Goal: Communication & Community: Answer question/provide support

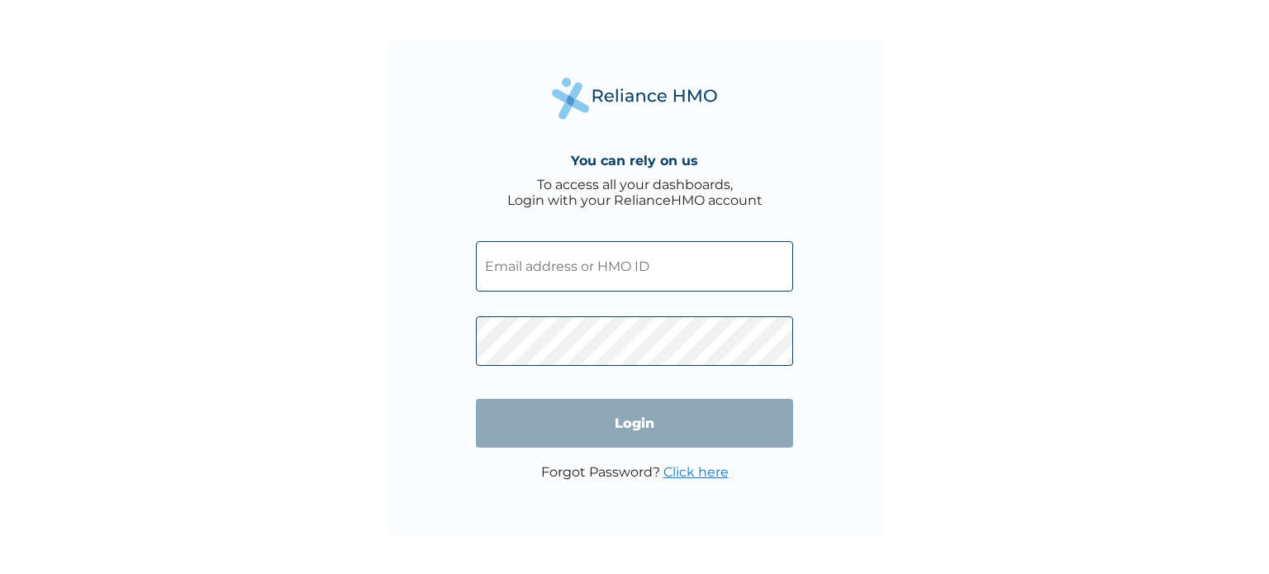
type input "NID/10078/C"
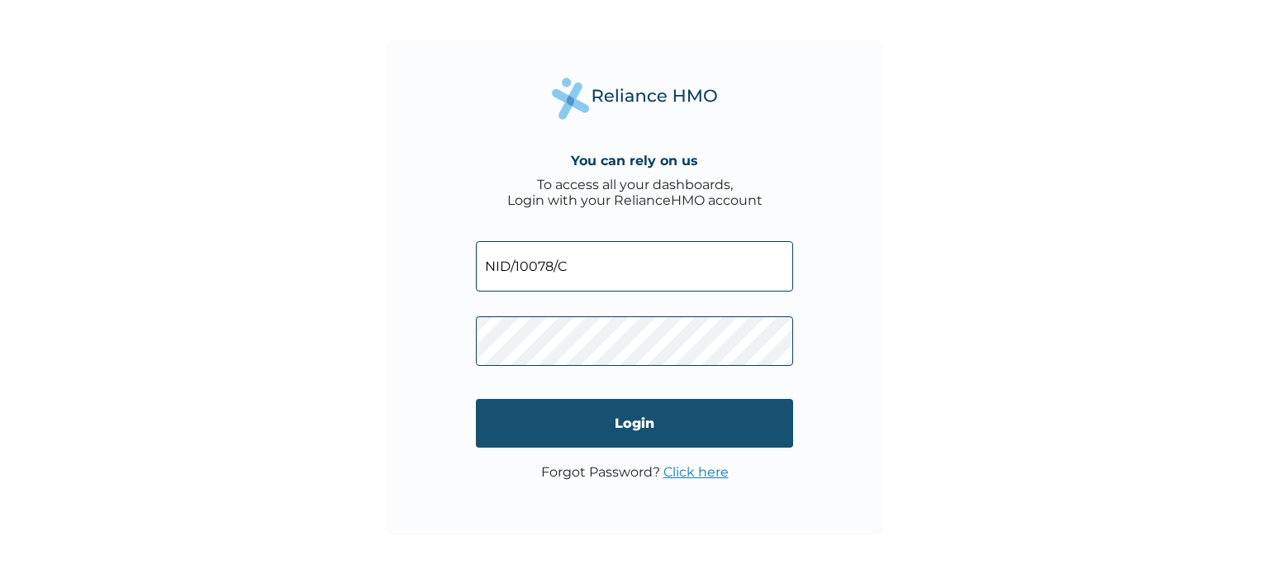
click at [639, 413] on input "Login" at bounding box center [634, 423] width 317 height 49
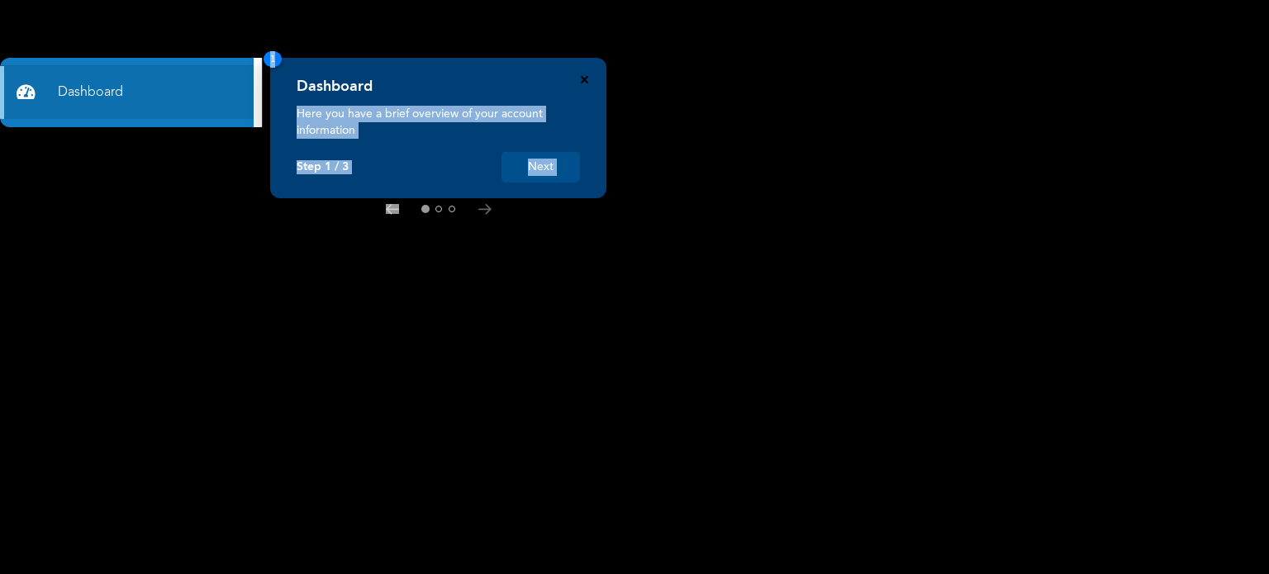
drag, startPoint x: 575, startPoint y: 85, endPoint x: 581, endPoint y: 78, distance: 9.4
click at [581, 78] on div "Dashboard Here you have a brief overview of your account information Step 1 / 3…" at bounding box center [438, 128] width 336 height 140
click at [581, 78] on icon "Close" at bounding box center [584, 79] width 7 height 7
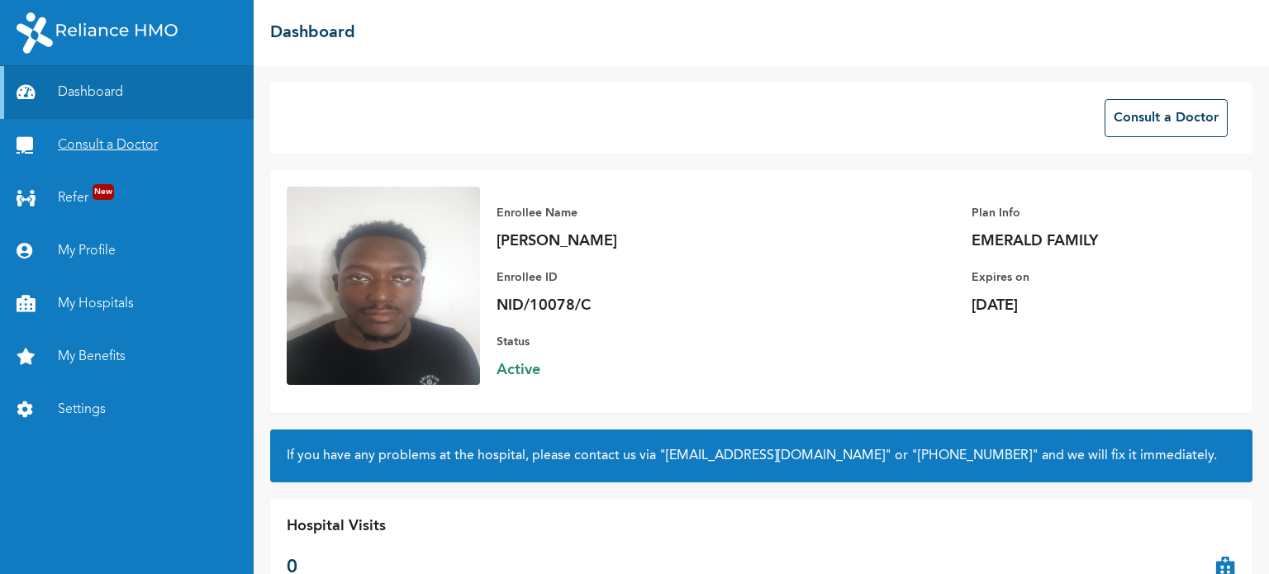
click at [154, 152] on link "Consult a Doctor" at bounding box center [127, 145] width 254 height 53
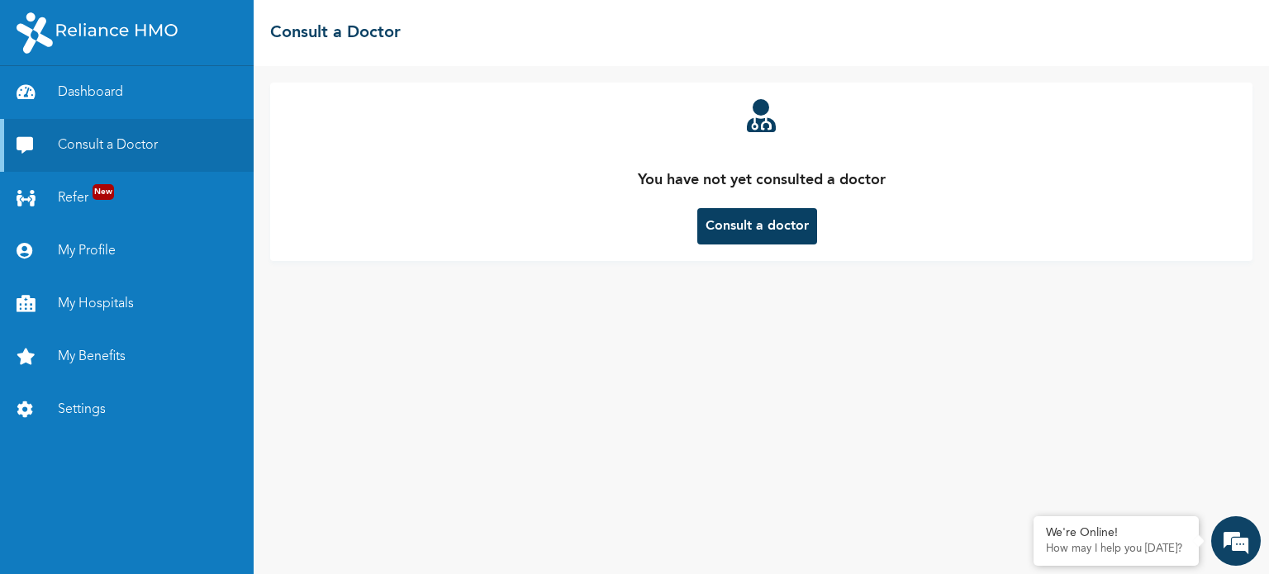
click at [771, 216] on button "Consult a doctor" at bounding box center [757, 226] width 120 height 36
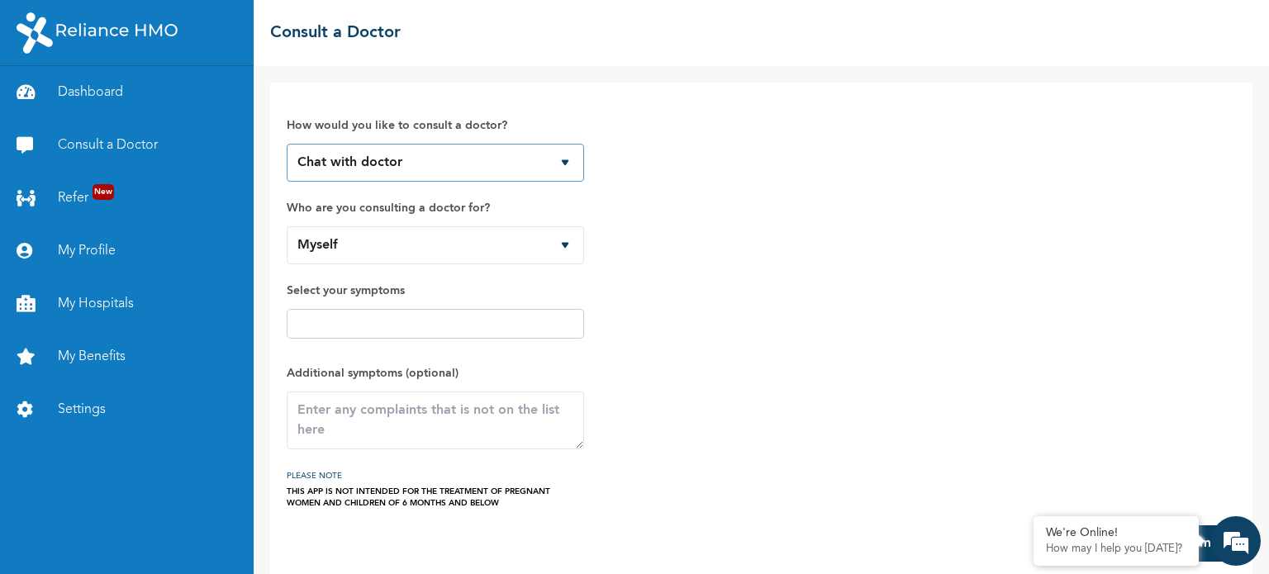
click at [478, 162] on select "Chat with doctor Phone Call" at bounding box center [435, 163] width 297 height 38
select select "2"
click at [287, 144] on select "Chat with doctor Phone Call" at bounding box center [435, 163] width 297 height 38
click at [471, 231] on select "Myself" at bounding box center [435, 245] width 297 height 38
click at [287, 226] on select "Myself" at bounding box center [435, 245] width 297 height 38
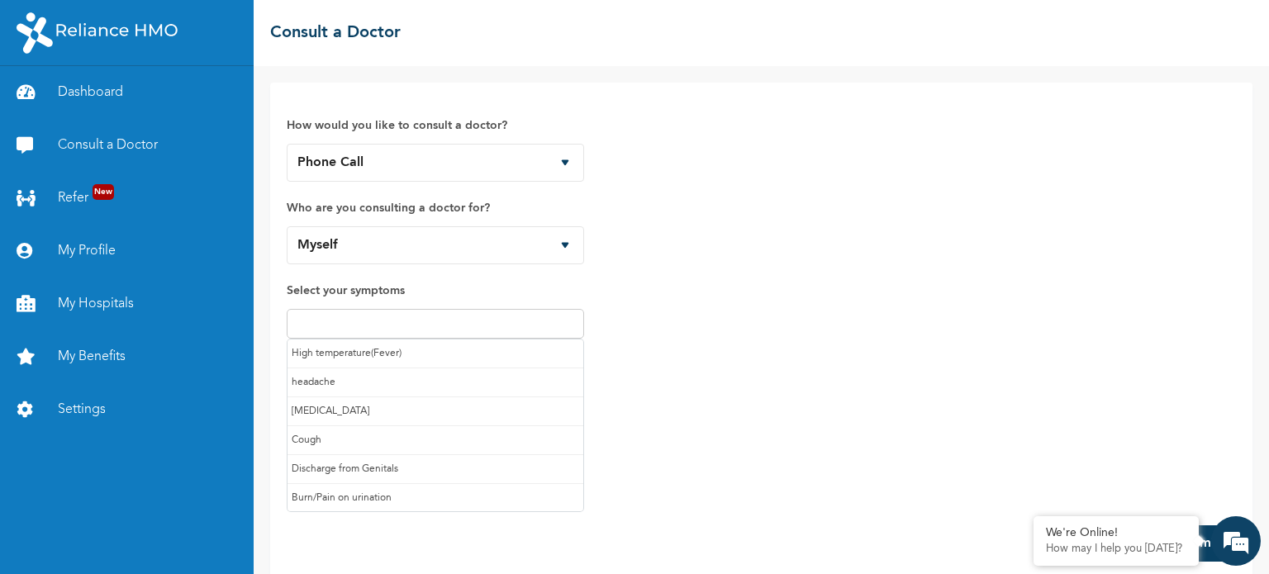
click at [444, 327] on input "text" at bounding box center [435, 324] width 287 height 20
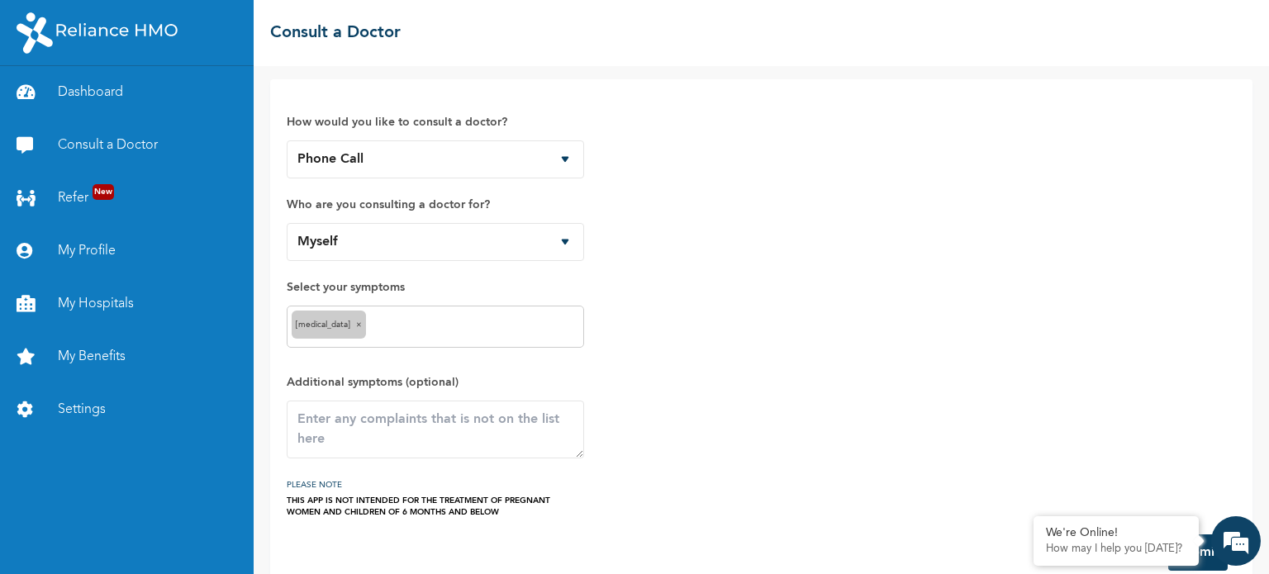
click at [469, 336] on div "Runny nose ×" at bounding box center [435, 327] width 297 height 42
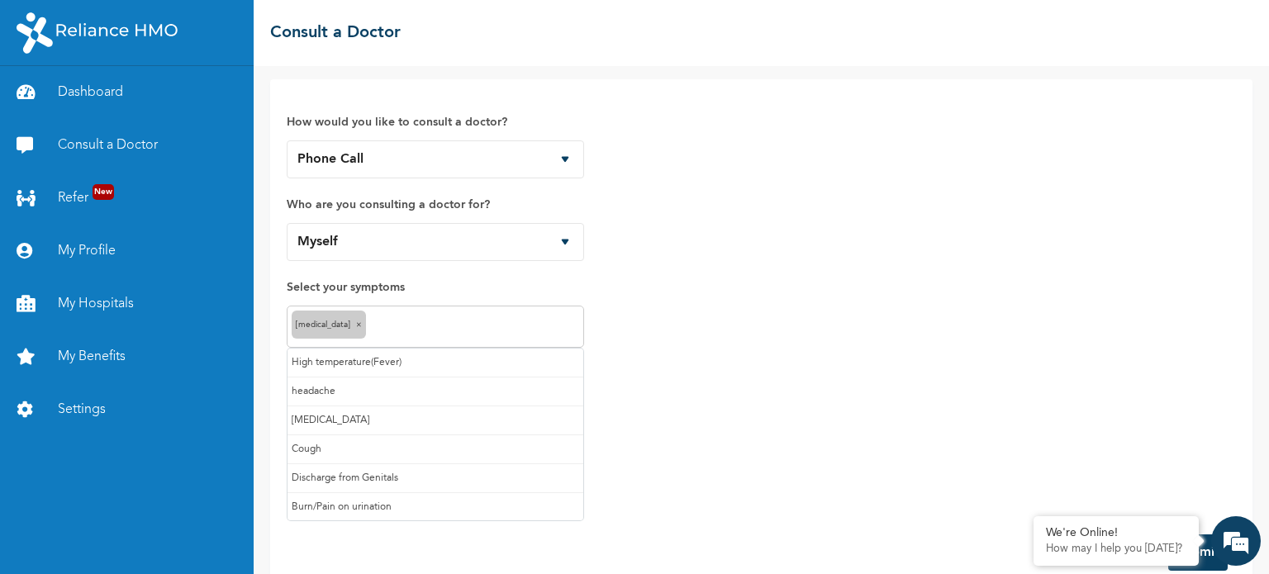
click at [455, 327] on input "text" at bounding box center [474, 327] width 209 height 20
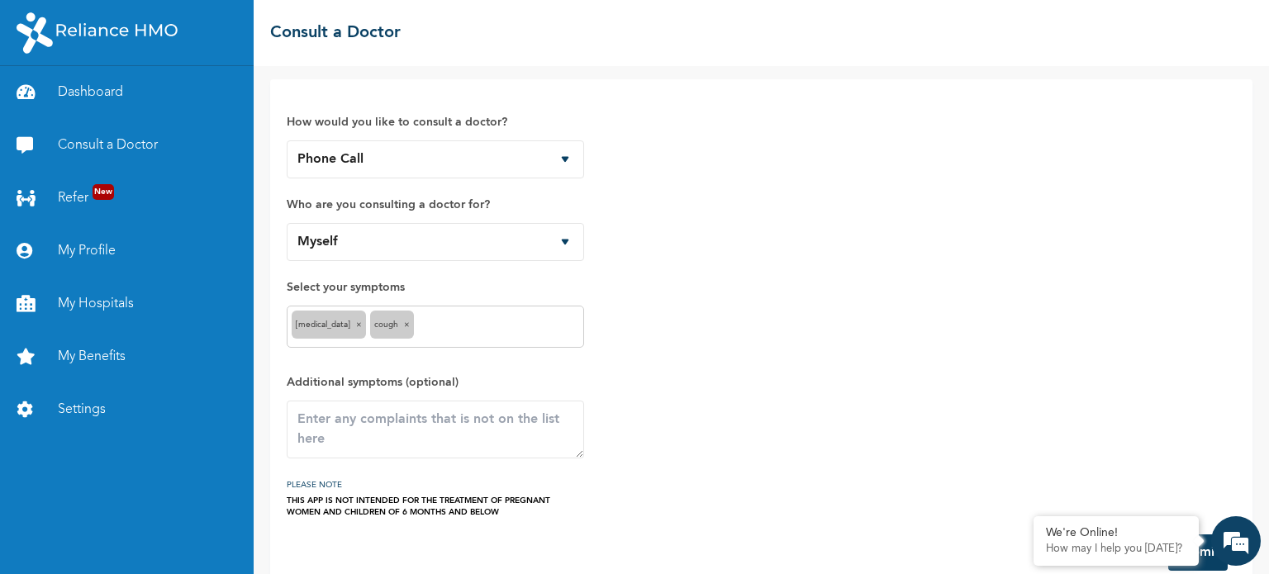
scroll to position [31, 0]
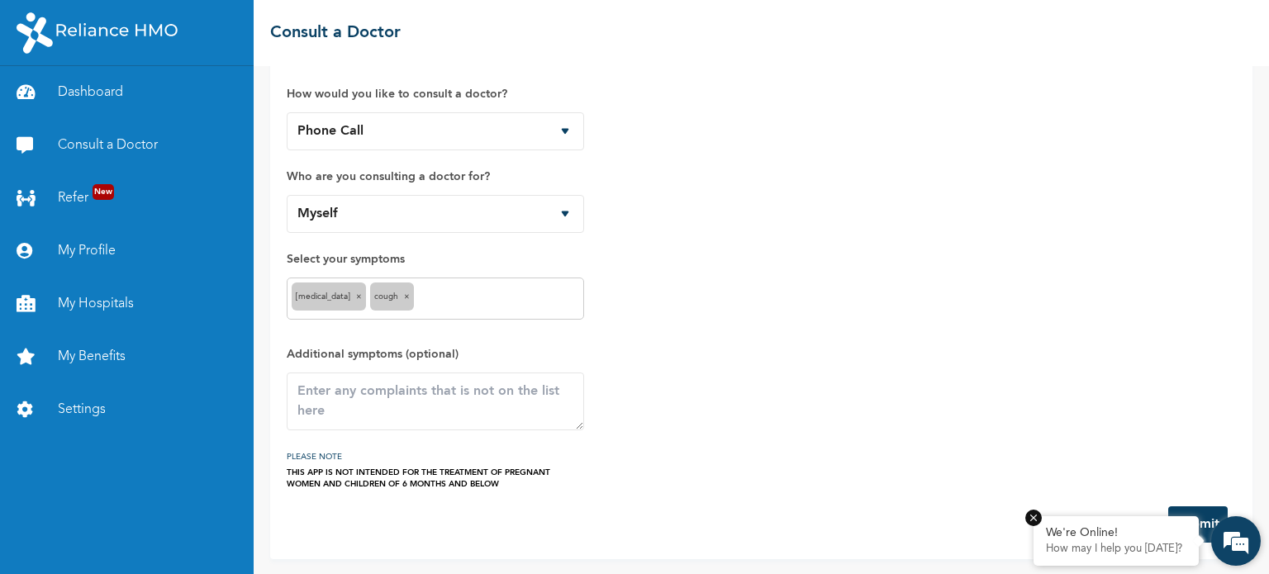
click at [1033, 515] on em at bounding box center [1033, 518] width 17 height 17
click at [1192, 515] on button "Submit" at bounding box center [1197, 524] width 59 height 36
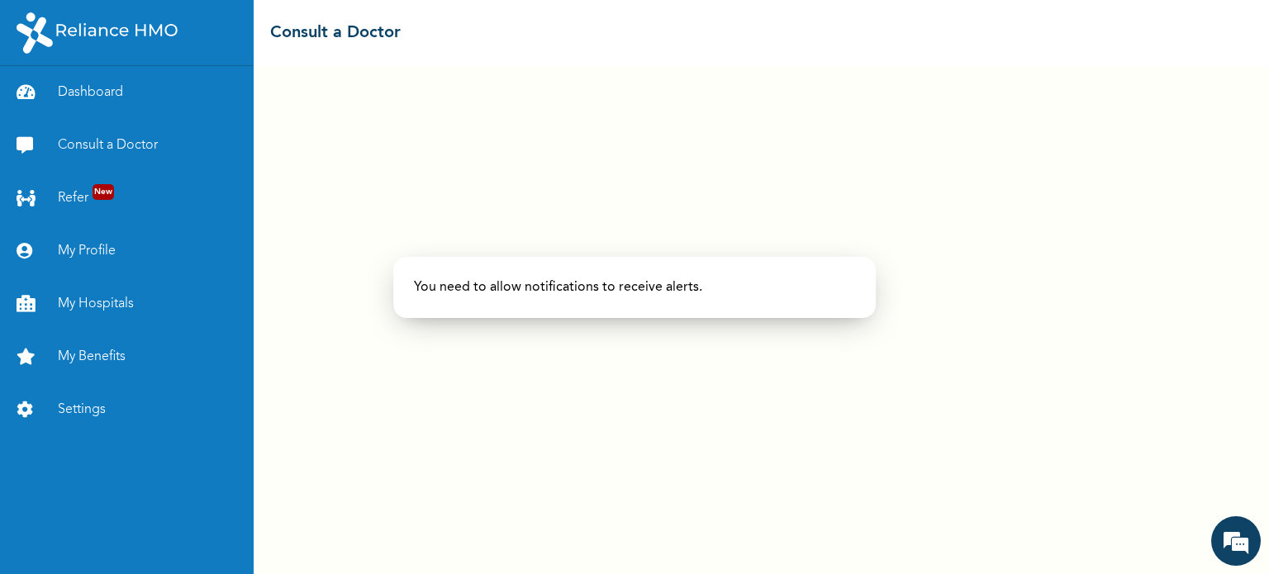
select select "2"
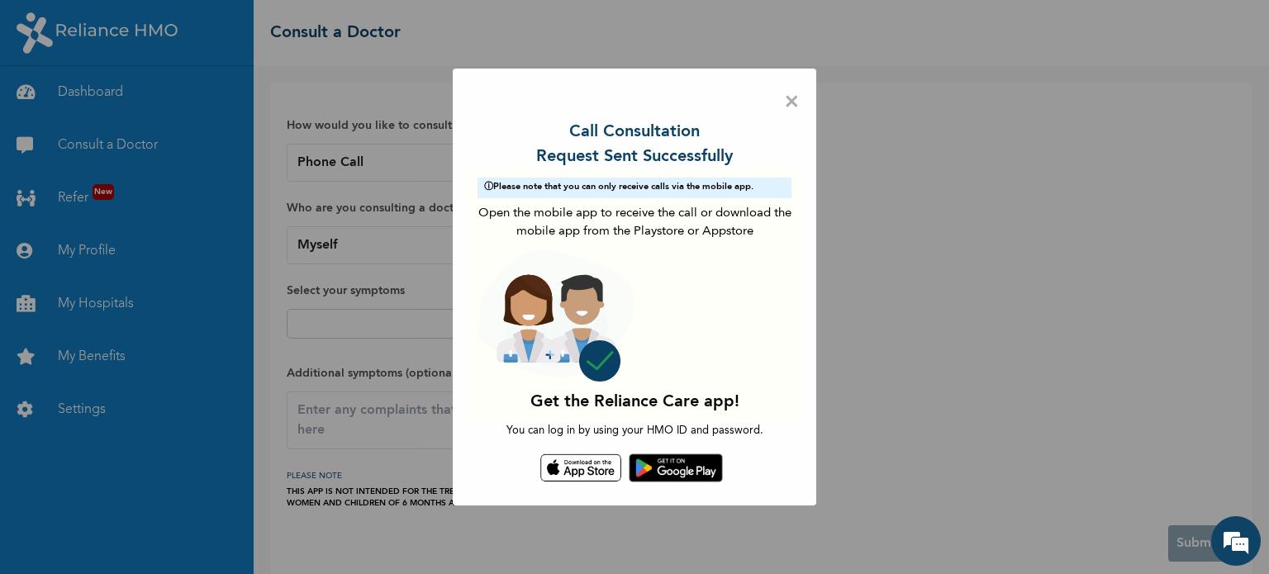
click at [797, 105] on span "×" at bounding box center [792, 102] width 16 height 35
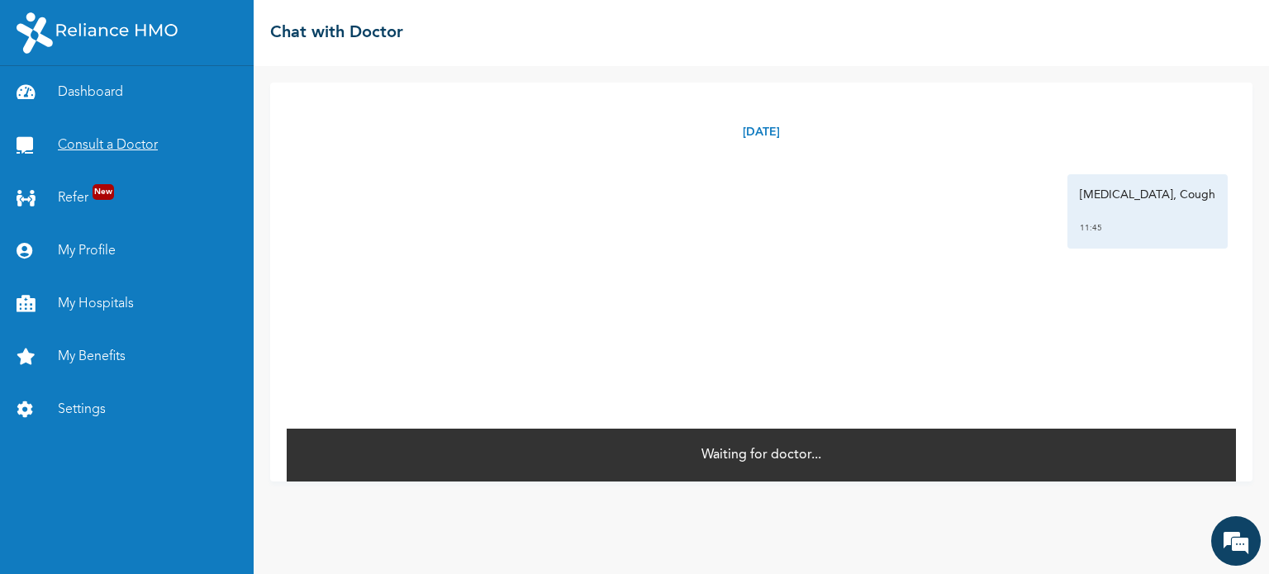
click at [159, 163] on link "Consult a Doctor" at bounding box center [127, 145] width 254 height 53
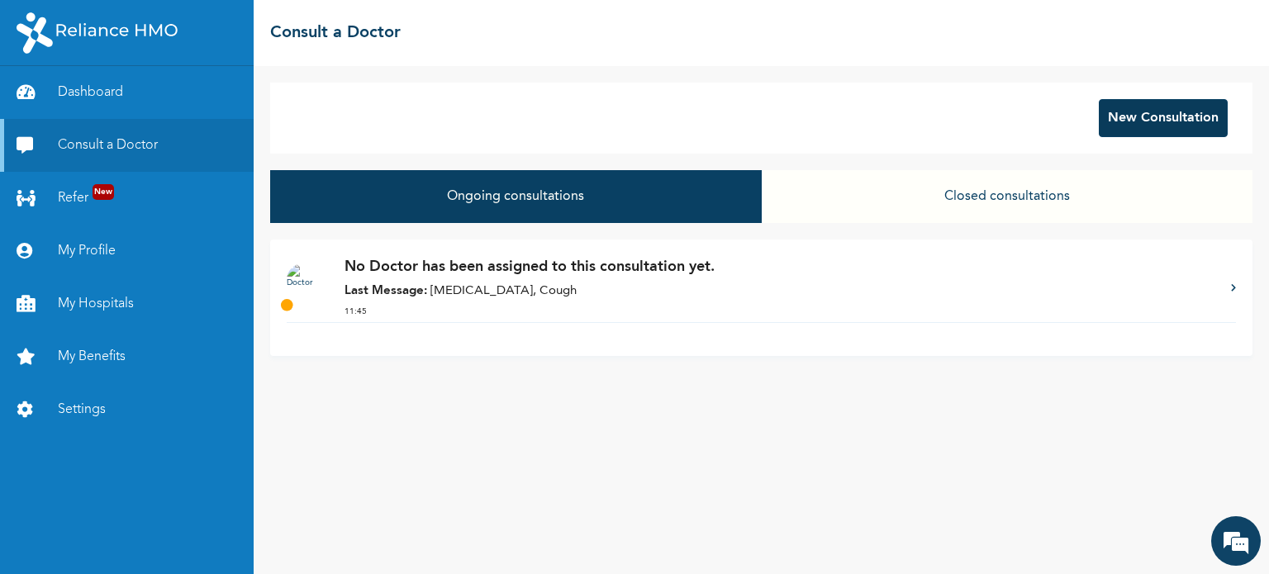
click at [1160, 111] on button "New Consultation" at bounding box center [1162, 118] width 129 height 38
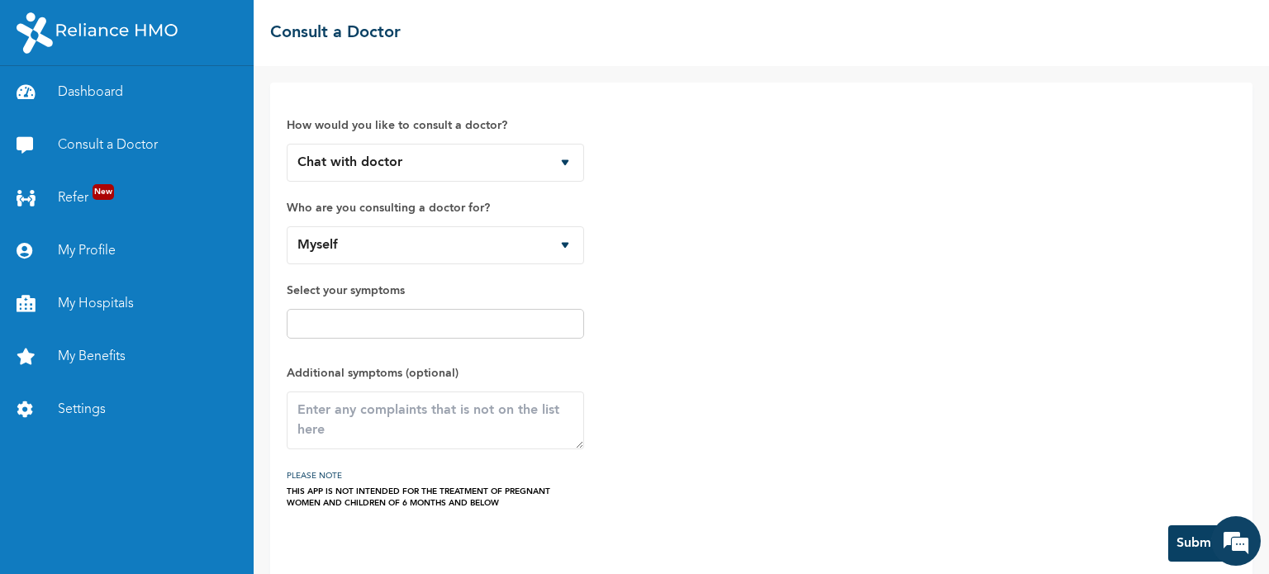
drag, startPoint x: 486, startPoint y: 339, endPoint x: 463, endPoint y: 320, distance: 29.3
click at [463, 320] on span "Select your symptoms" at bounding box center [435, 314] width 297 height 66
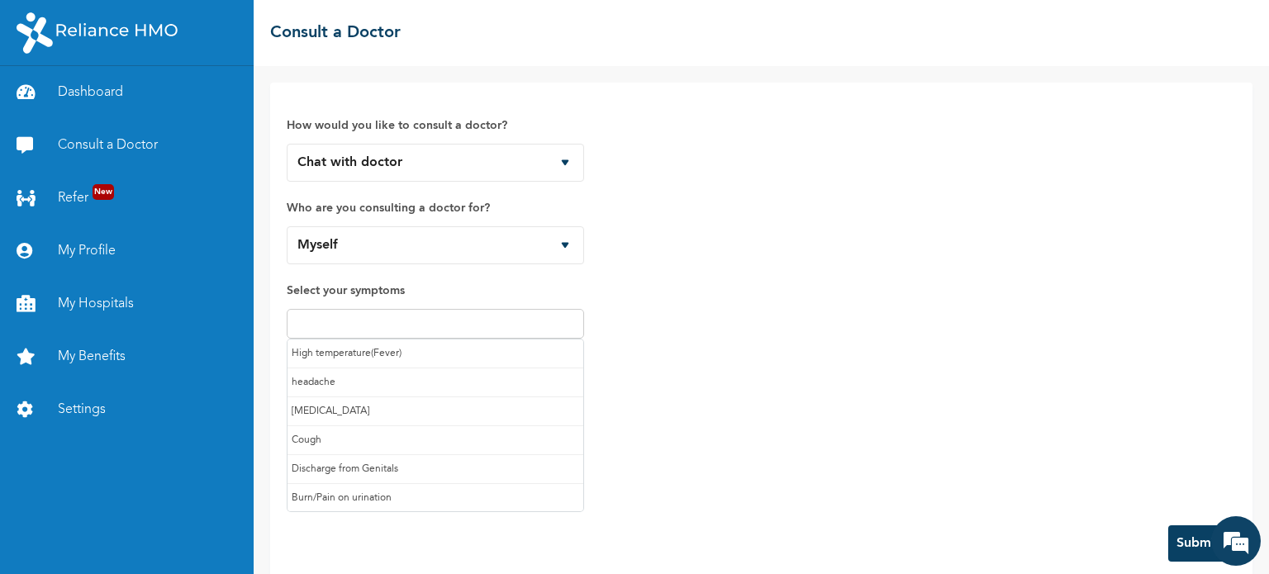
click at [463, 320] on input "text" at bounding box center [435, 324] width 287 height 20
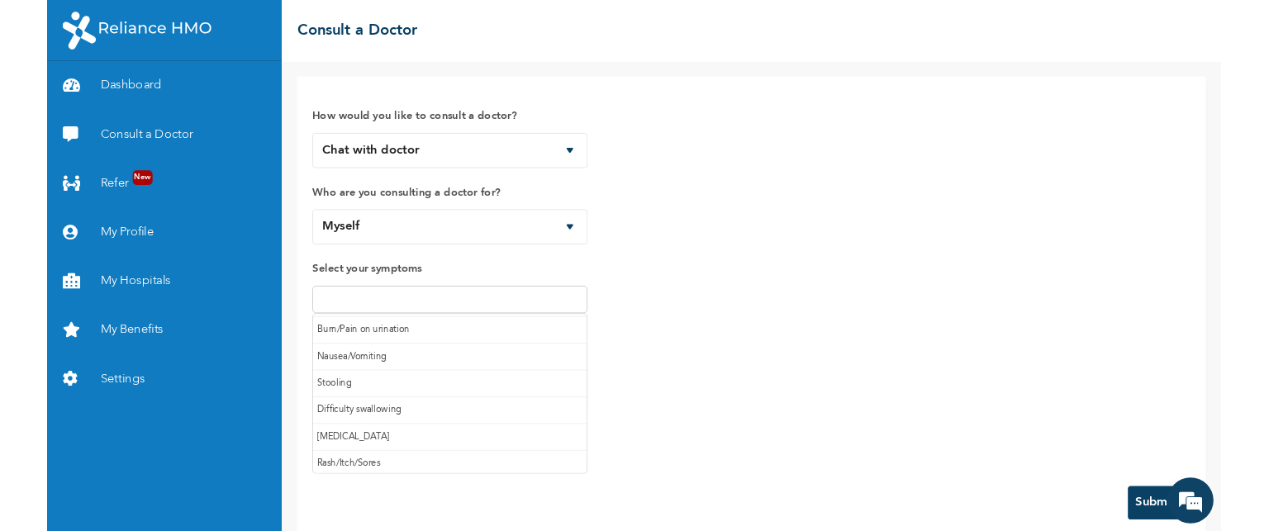
scroll to position [142, 0]
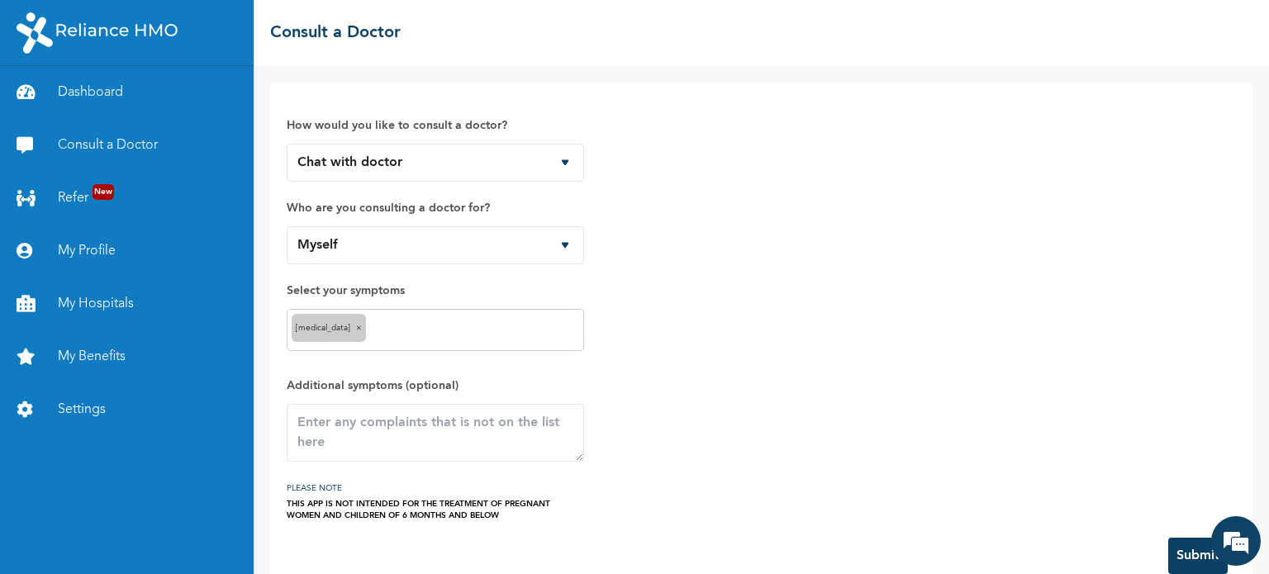
click at [463, 327] on input "text" at bounding box center [474, 330] width 209 height 20
click at [674, 402] on div "How would you like to consult a doctor? Chat with doctor Phone Call Who are you…" at bounding box center [761, 310] width 949 height 422
click at [1178, 543] on button "Submit" at bounding box center [1197, 556] width 59 height 36
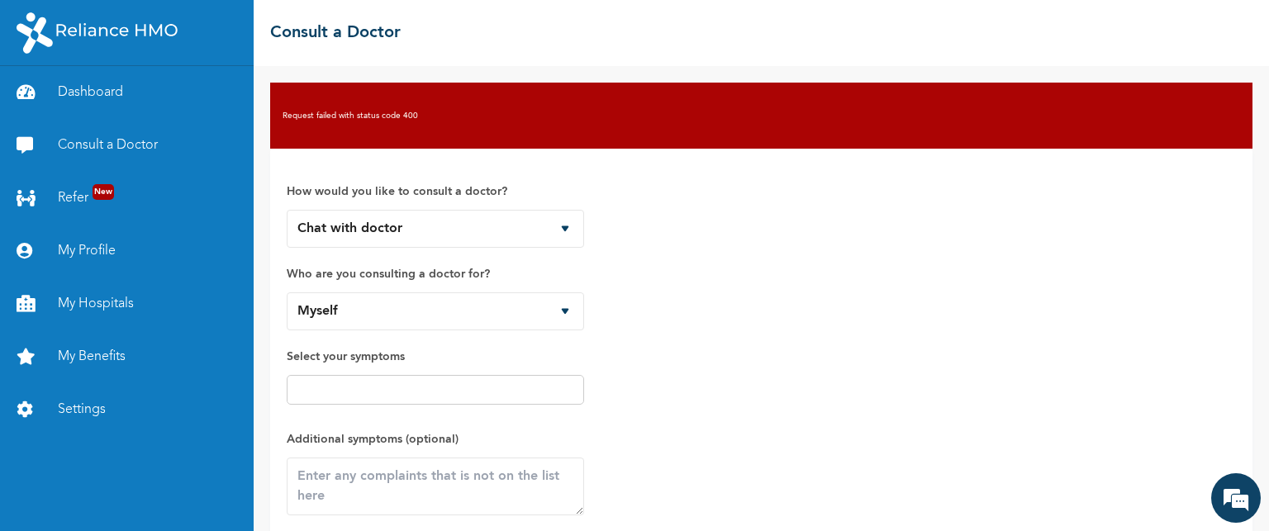
scroll to position [128, 0]
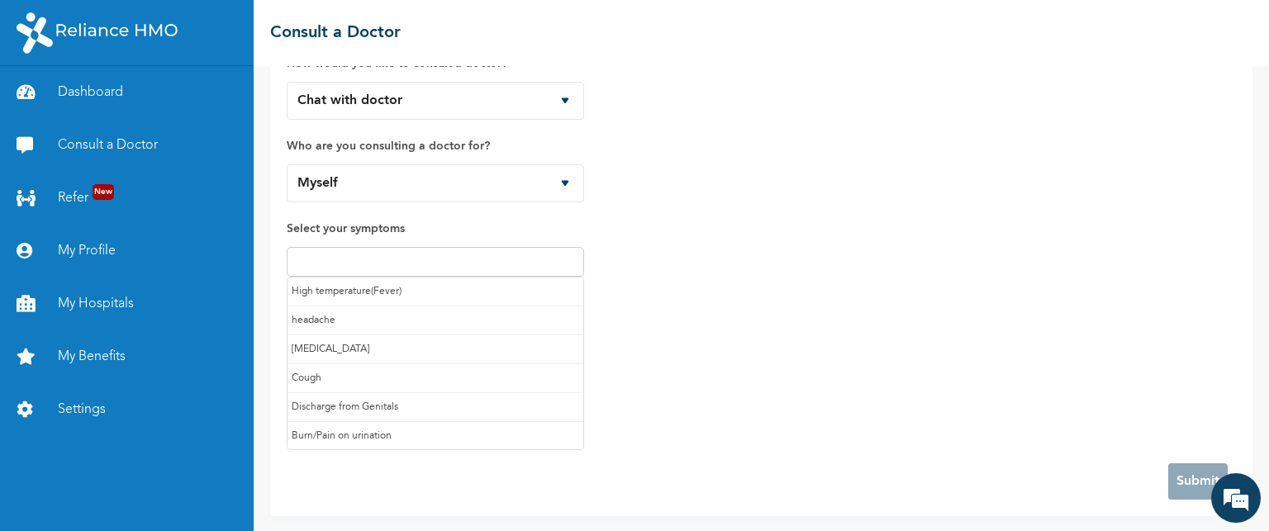
click at [513, 257] on input "text" at bounding box center [435, 262] width 287 height 20
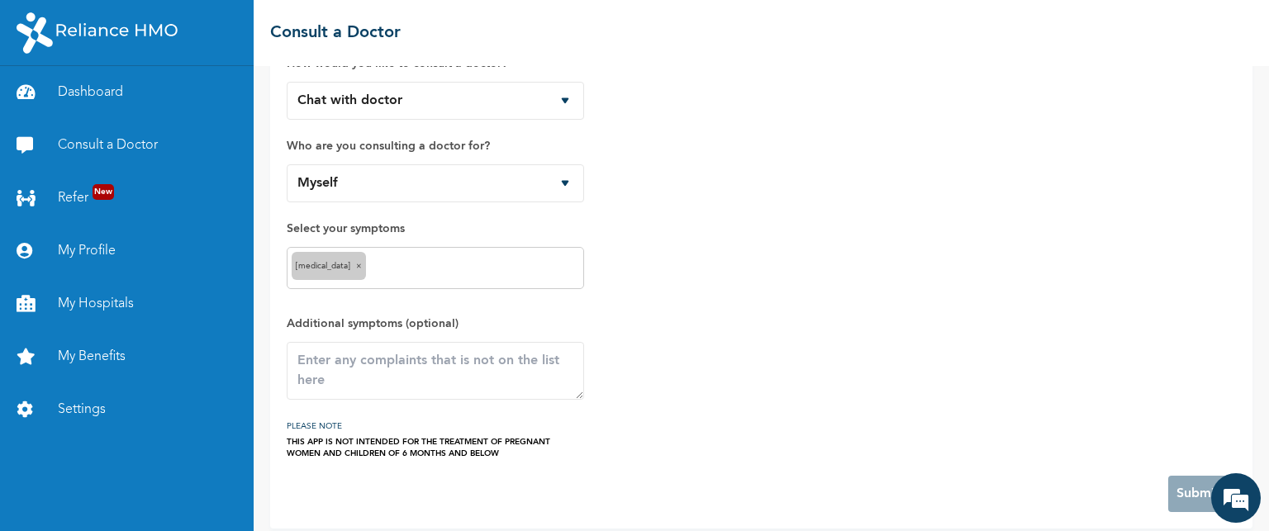
click at [1123, 496] on form "How would you like to consult a doctor? Chat with doctor Phone Call Who are you…" at bounding box center [761, 274] width 949 height 475
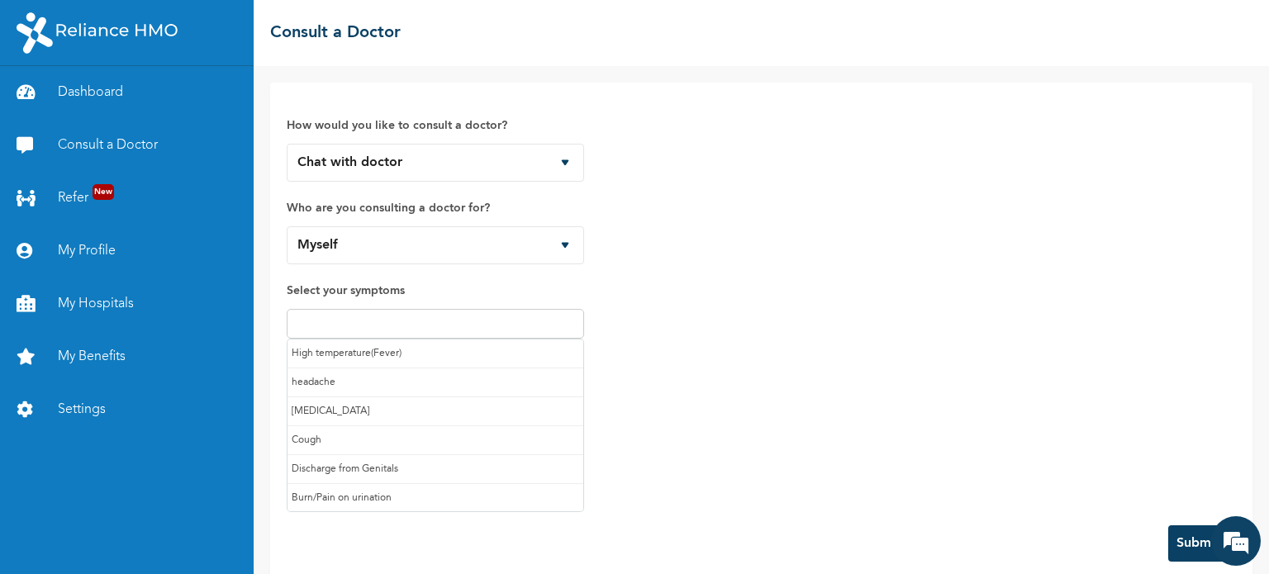
click at [538, 316] on input "text" at bounding box center [435, 324] width 287 height 20
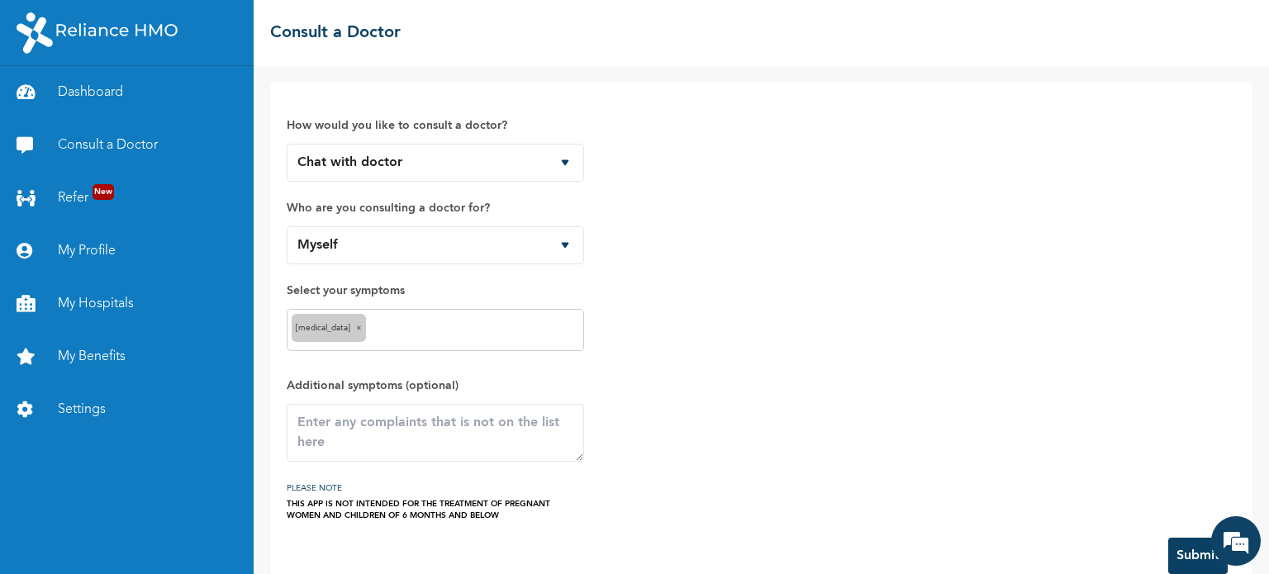
click at [1173, 557] on button "Submit" at bounding box center [1197, 556] width 59 height 36
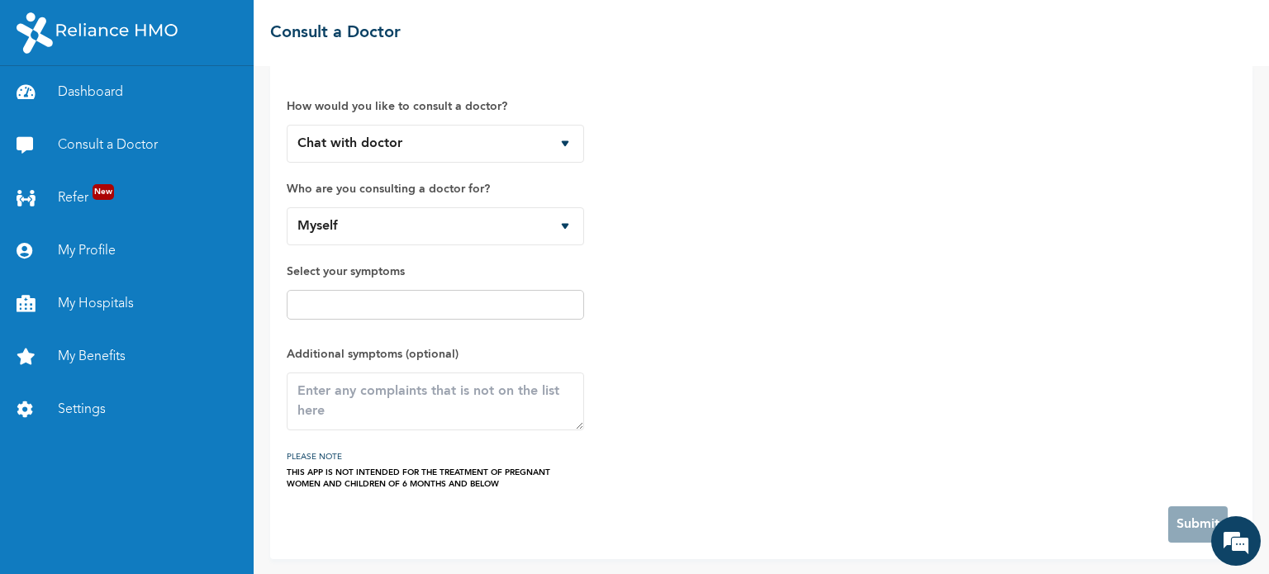
scroll to position [0, 0]
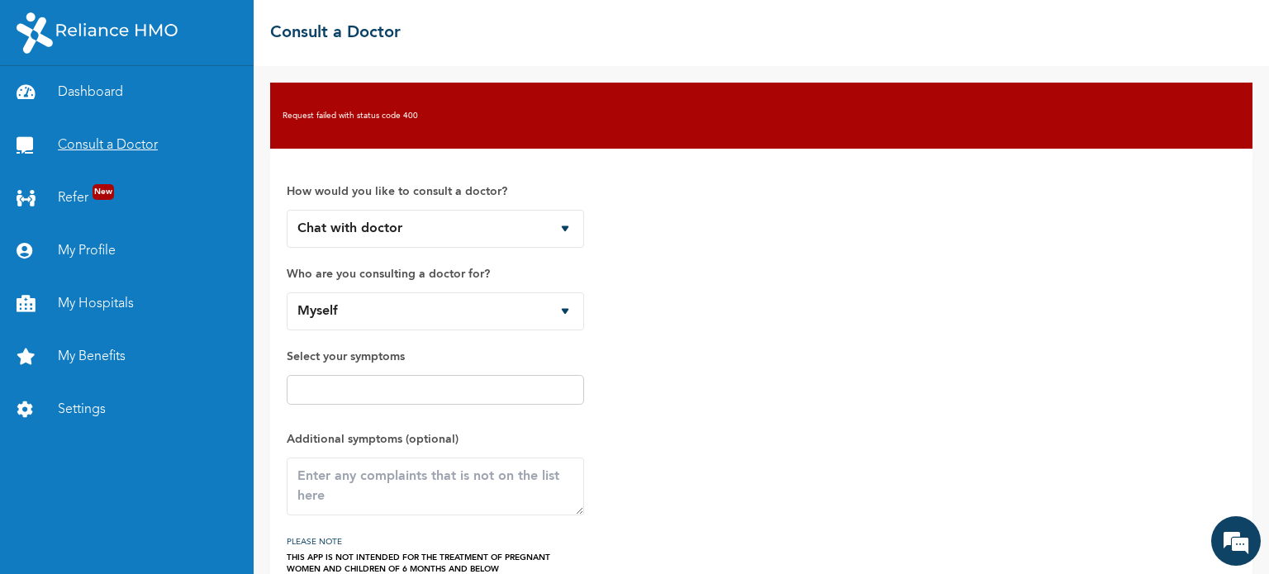
click at [223, 125] on link "Consult a Doctor" at bounding box center [127, 145] width 254 height 53
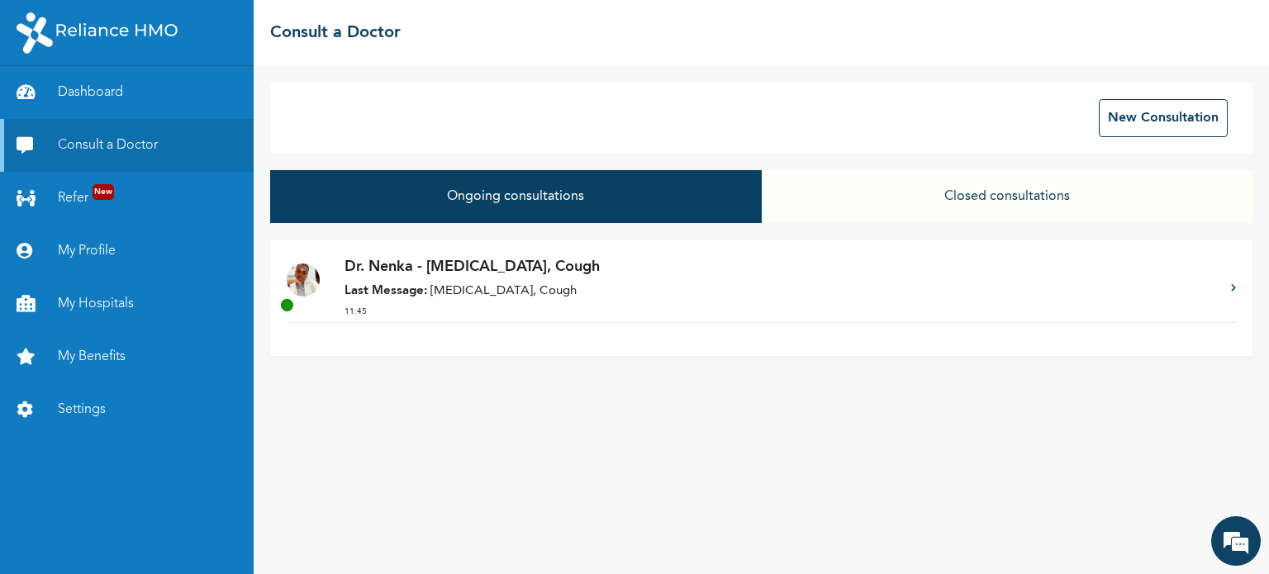
click at [457, 295] on p "Last Message: [MEDICAL_DATA], Cough" at bounding box center [779, 291] width 870 height 19
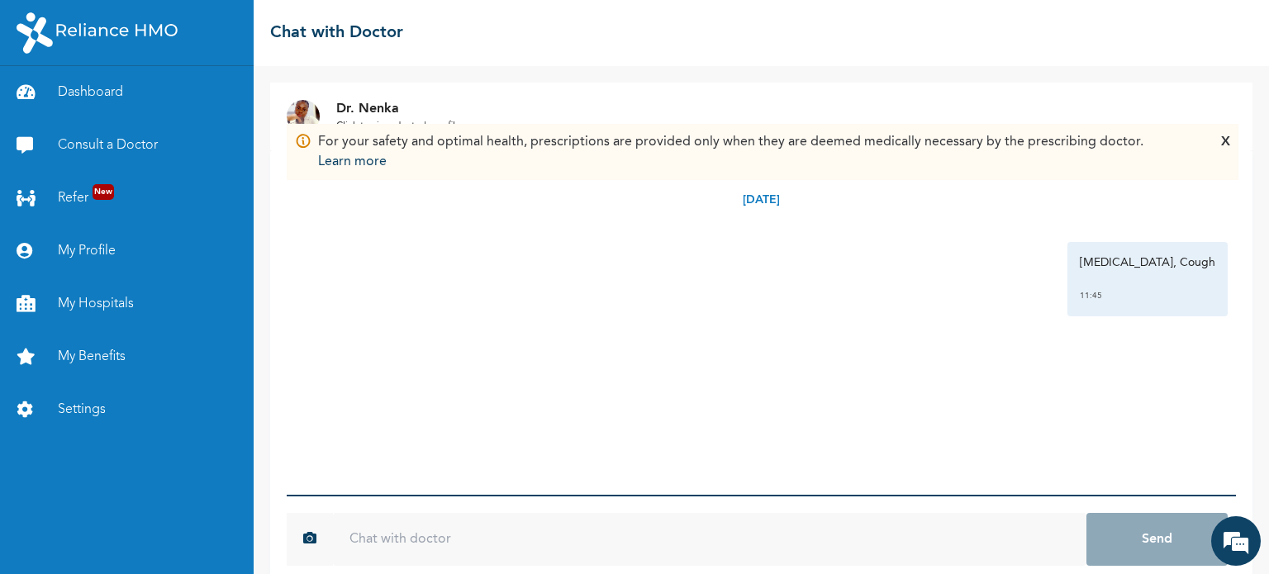
scroll to position [24, 0]
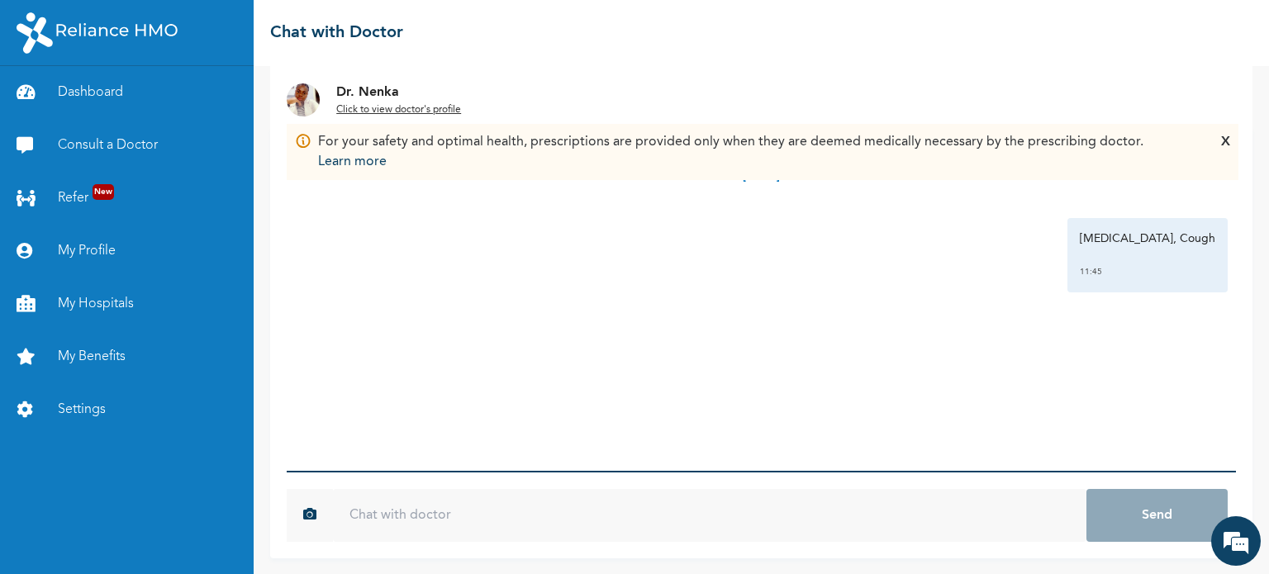
click at [477, 505] on input "text" at bounding box center [709, 515] width 753 height 53
click at [381, 105] on u "Click to view doctor's profile" at bounding box center [398, 110] width 125 height 10
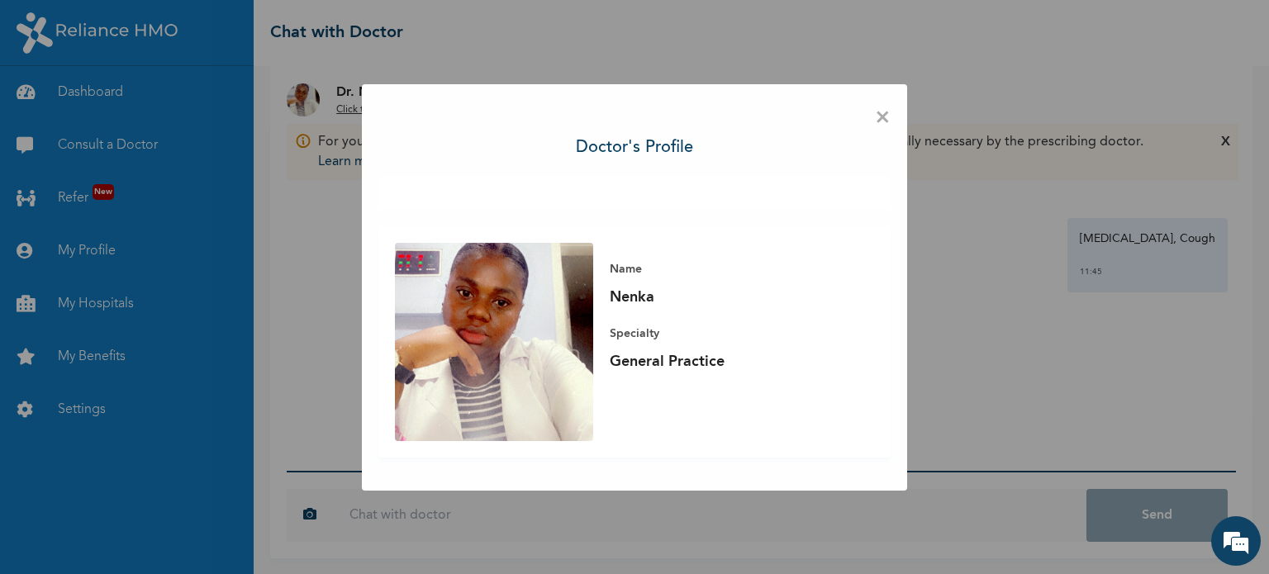
click at [884, 126] on span "×" at bounding box center [883, 118] width 16 height 35
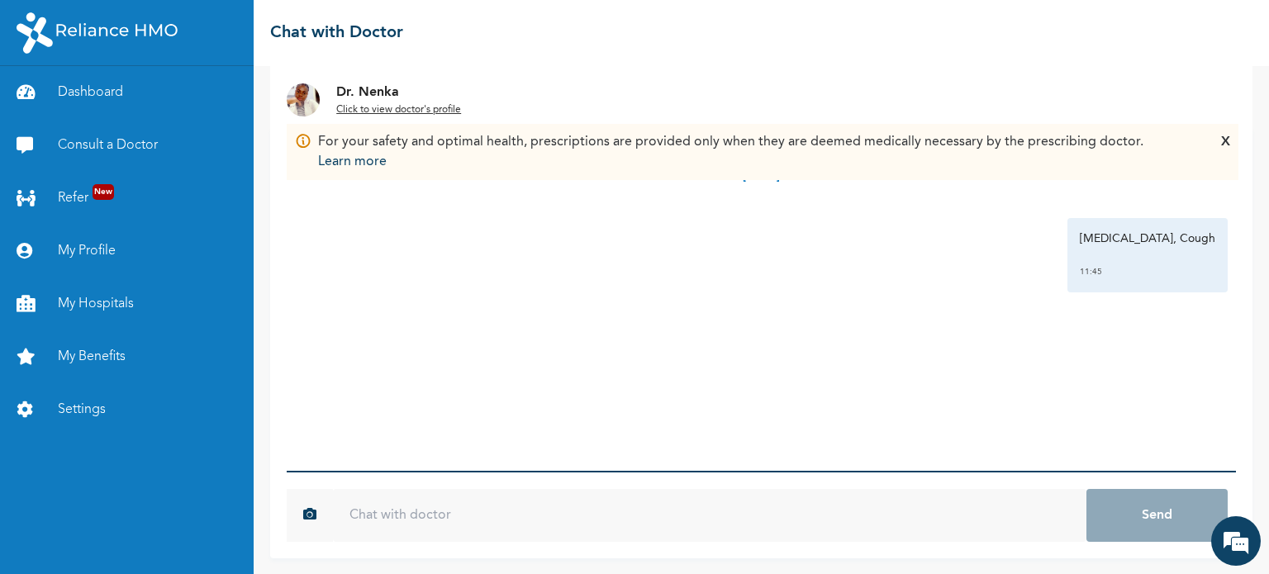
click at [529, 502] on input "text" at bounding box center [709, 515] width 753 height 53
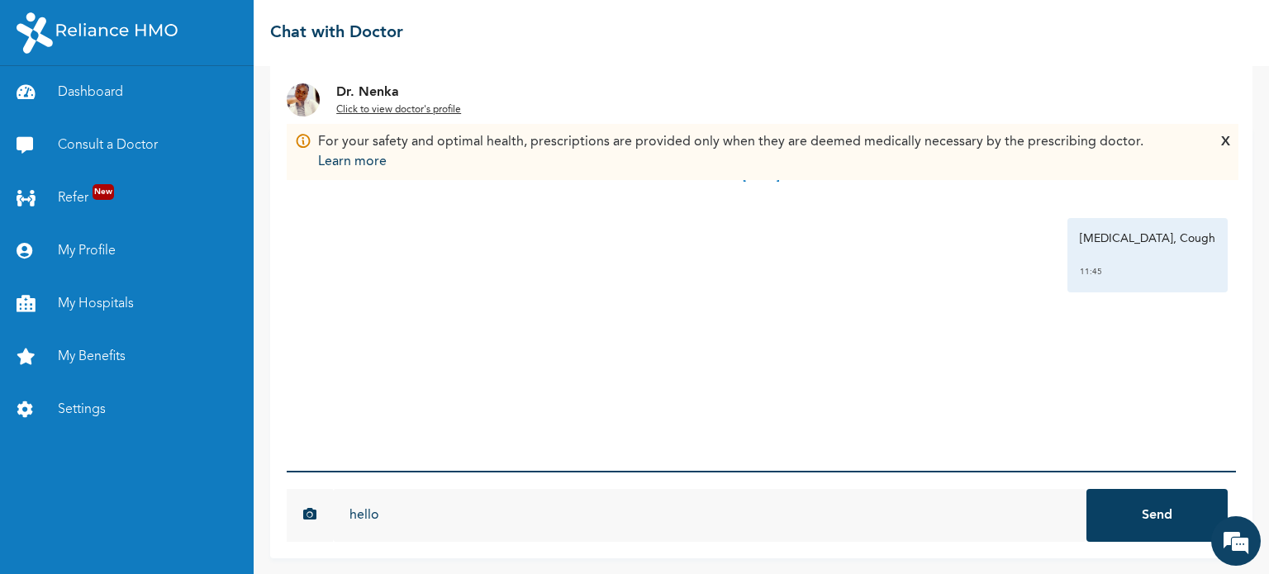
type input "hello"
click at [1086, 489] on button "Send" at bounding box center [1156, 515] width 141 height 53
type input "i dont have the app"
click at [1086, 489] on button "Send" at bounding box center [1156, 515] width 141 height 53
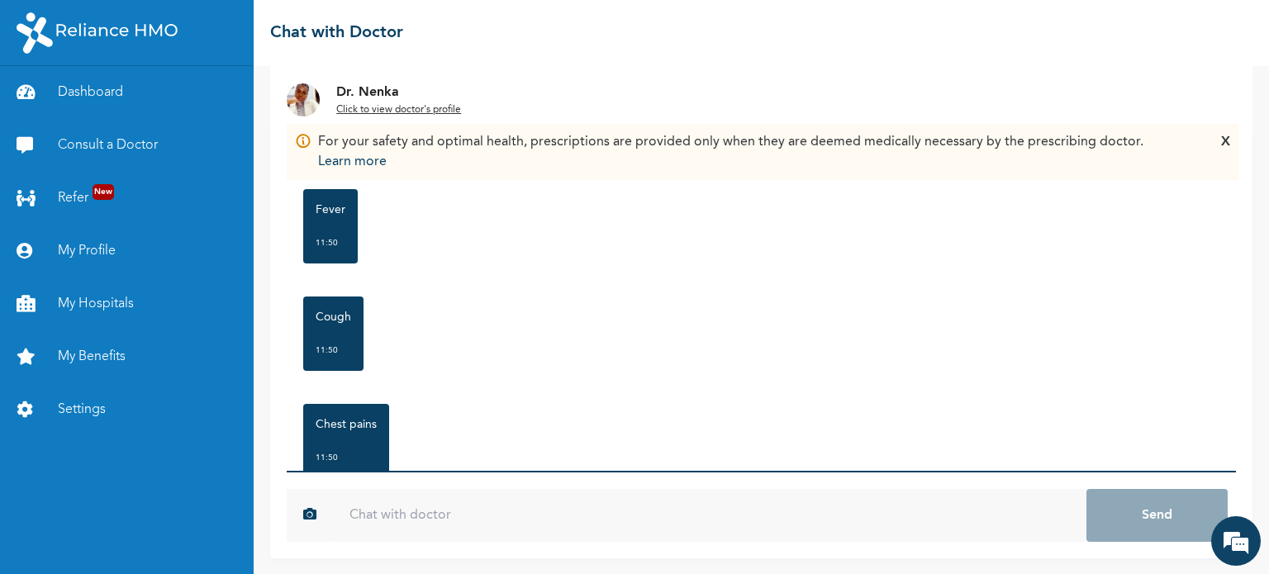
scroll to position [684, 0]
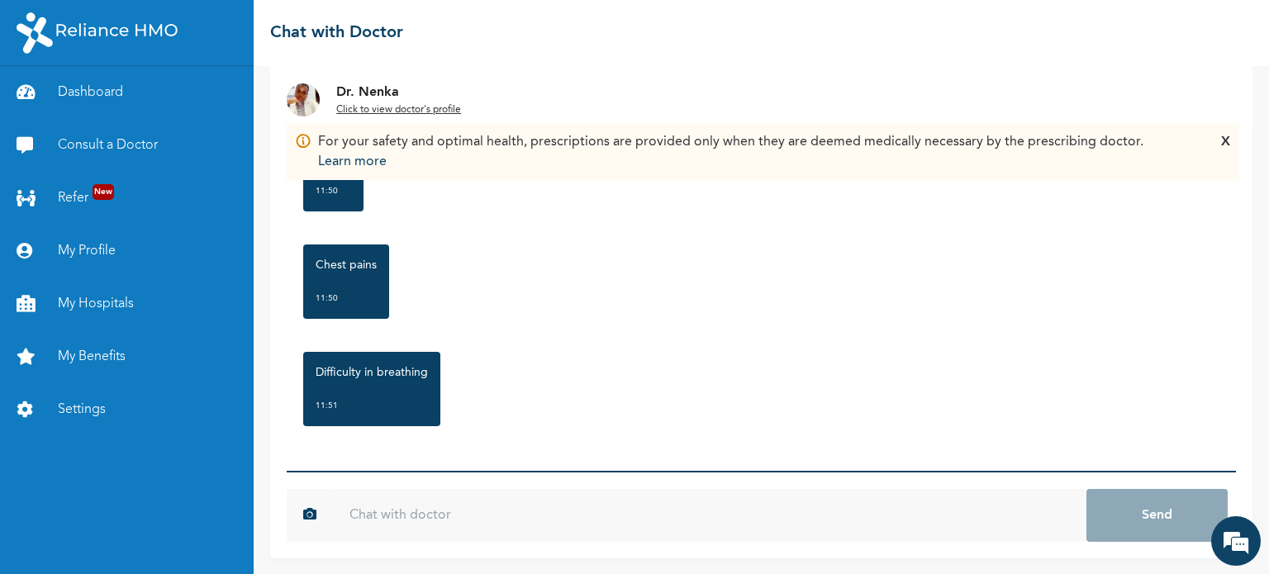
click at [557, 518] on input "text" at bounding box center [709, 515] width 753 height 53
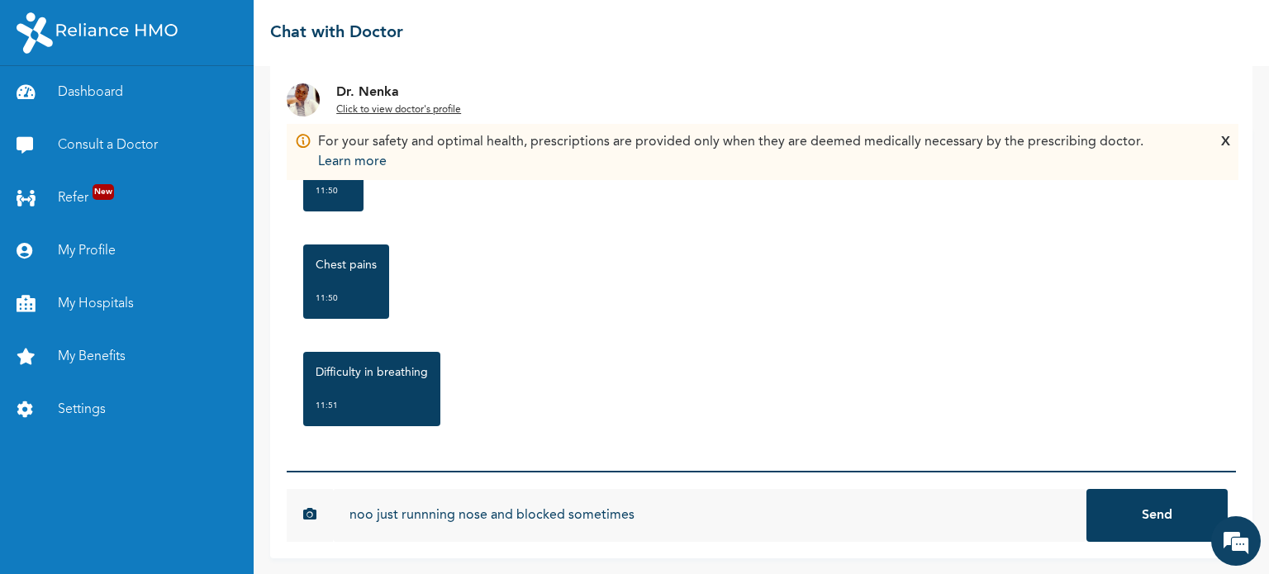
type input "noo just runnning nose and blocked sometimes"
click at [1086, 489] on button "Send" at bounding box center [1156, 515] width 141 height 53
type input "which also sneezing alot"
click at [1086, 489] on button "Send" at bounding box center [1156, 515] width 141 height 53
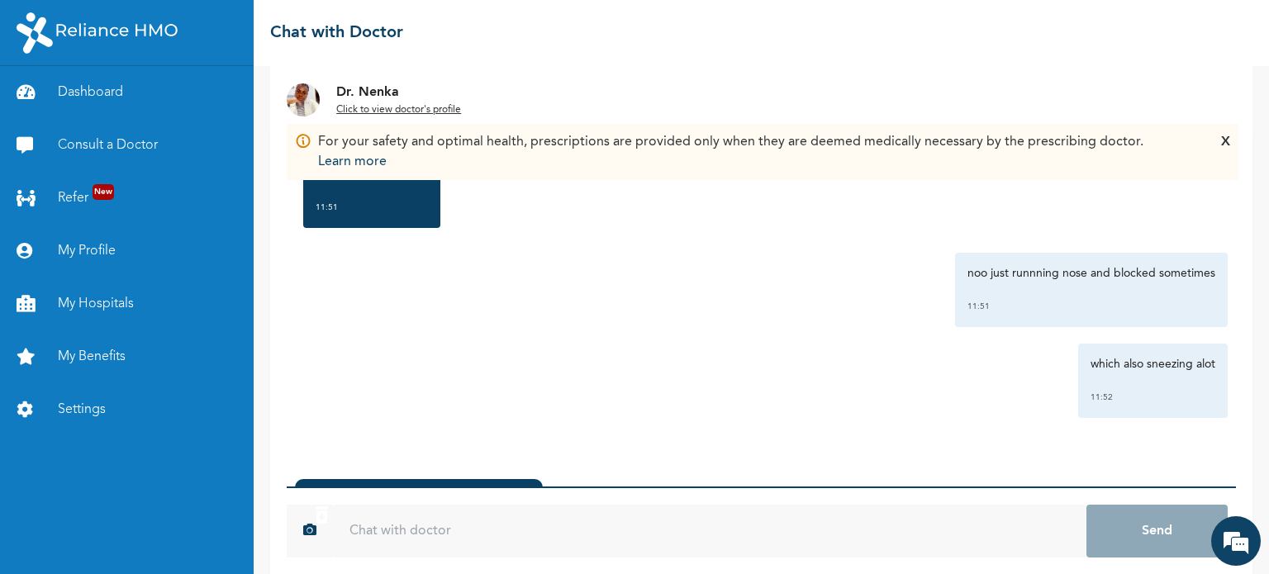
scroll to position [117, 0]
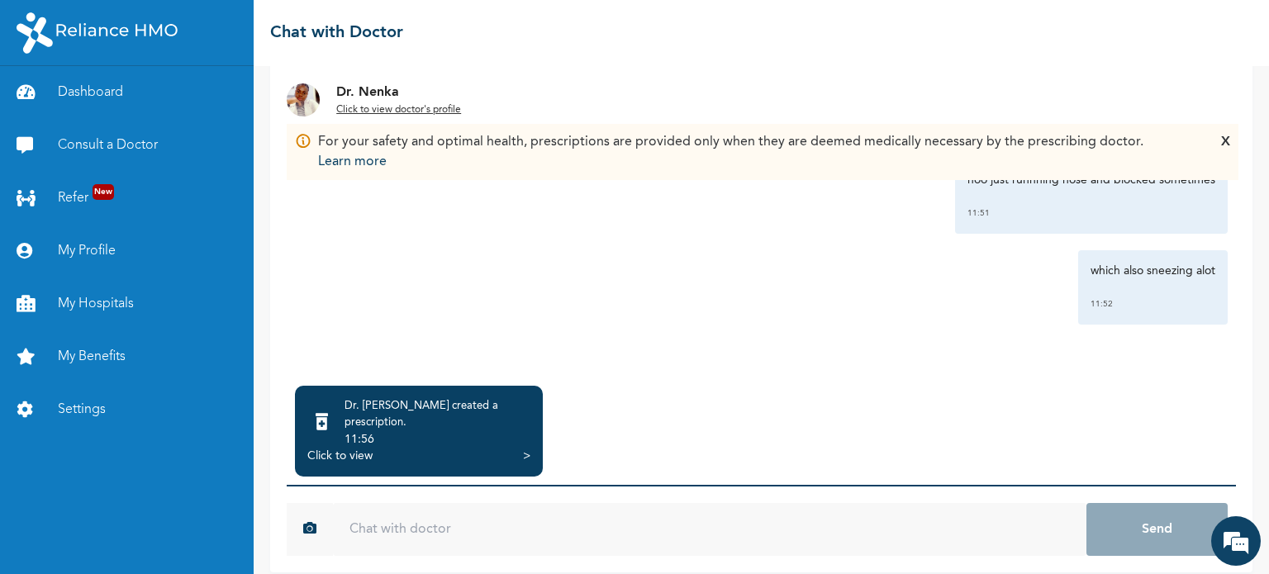
click at [517, 448] on div "Click to view >" at bounding box center [418, 456] width 223 height 17
click at [542, 435] on div "Dr. [PERSON_NAME] created a prescription . 11:56 Click to view >" at bounding box center [419, 431] width 248 height 91
click at [541, 432] on div "Dr. [PERSON_NAME] created a prescription . 11:56 Click to view >" at bounding box center [419, 431] width 248 height 91
click at [331, 424] on div at bounding box center [321, 424] width 29 height 36
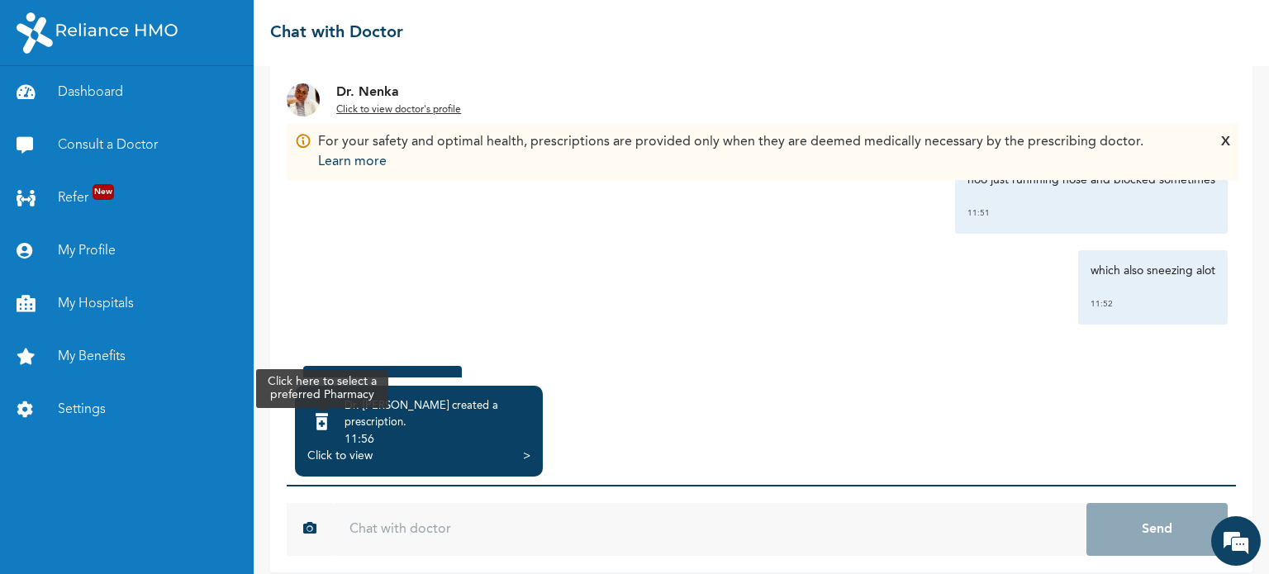
click at [331, 424] on div at bounding box center [321, 424] width 29 height 36
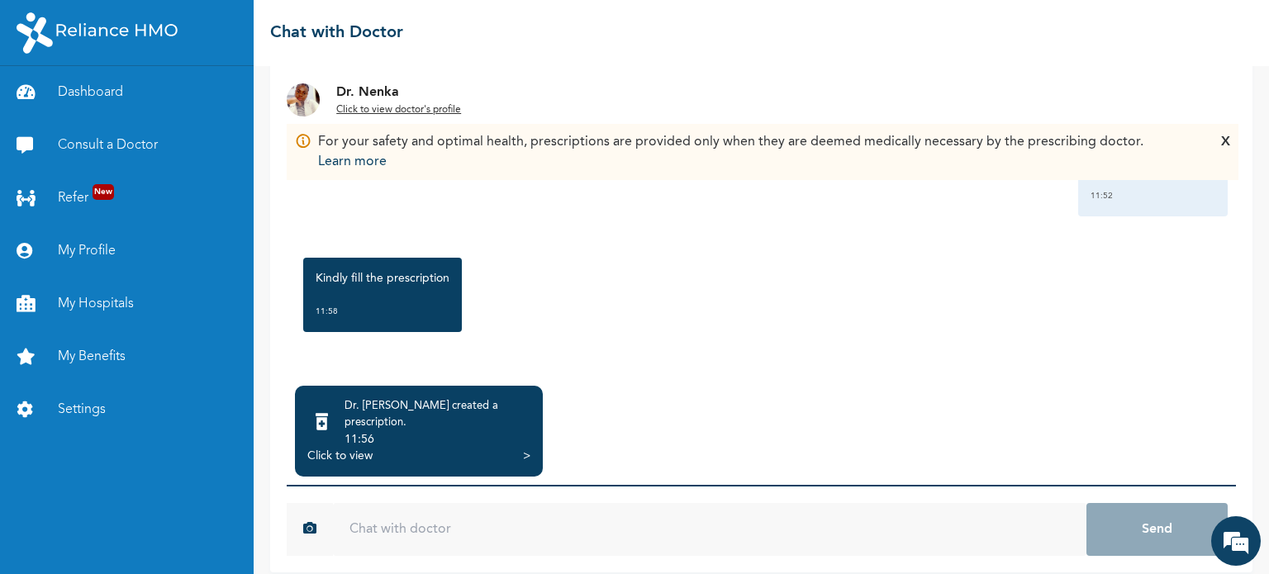
click at [529, 448] on div ">" at bounding box center [526, 456] width 7 height 17
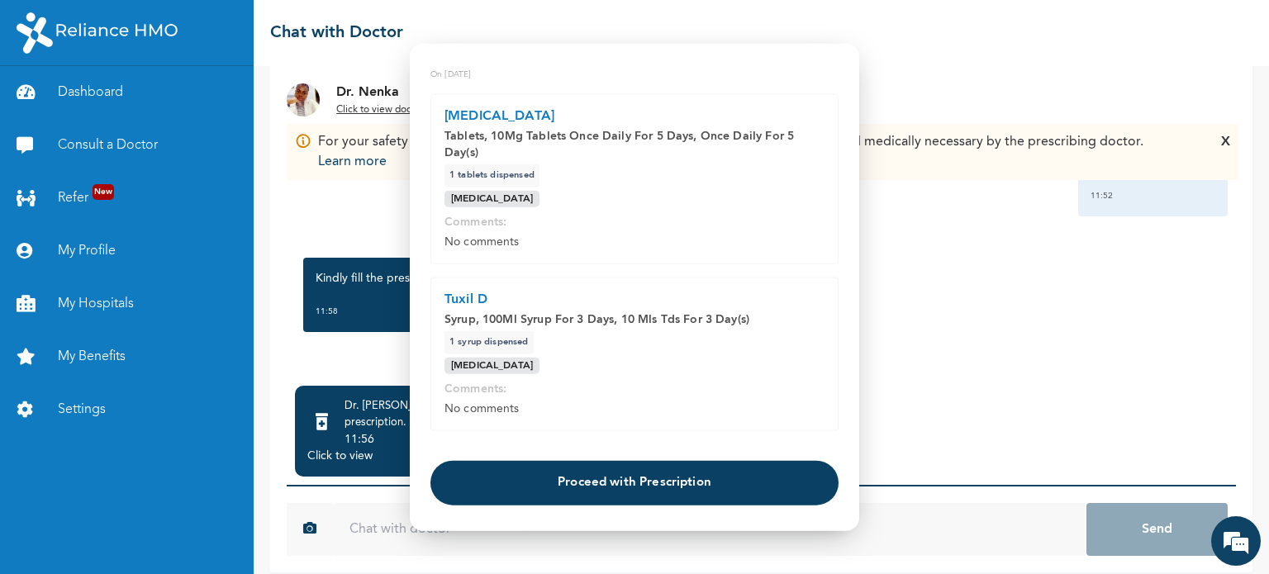
scroll to position [83, 0]
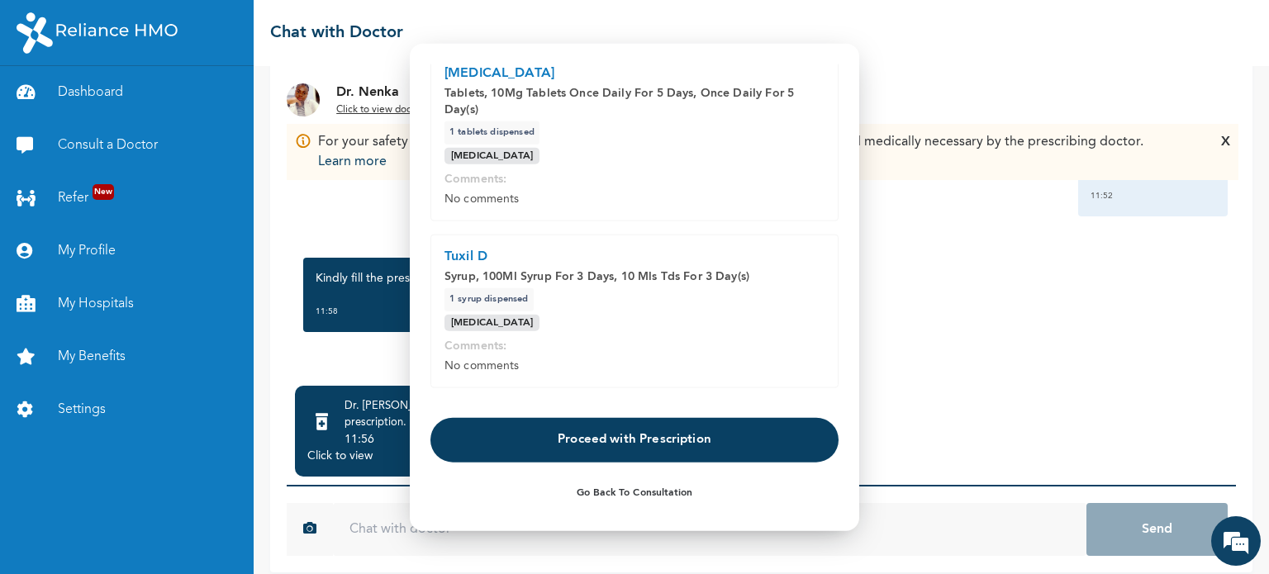
click at [634, 435] on button "Proceed with Prescription" at bounding box center [634, 440] width 408 height 45
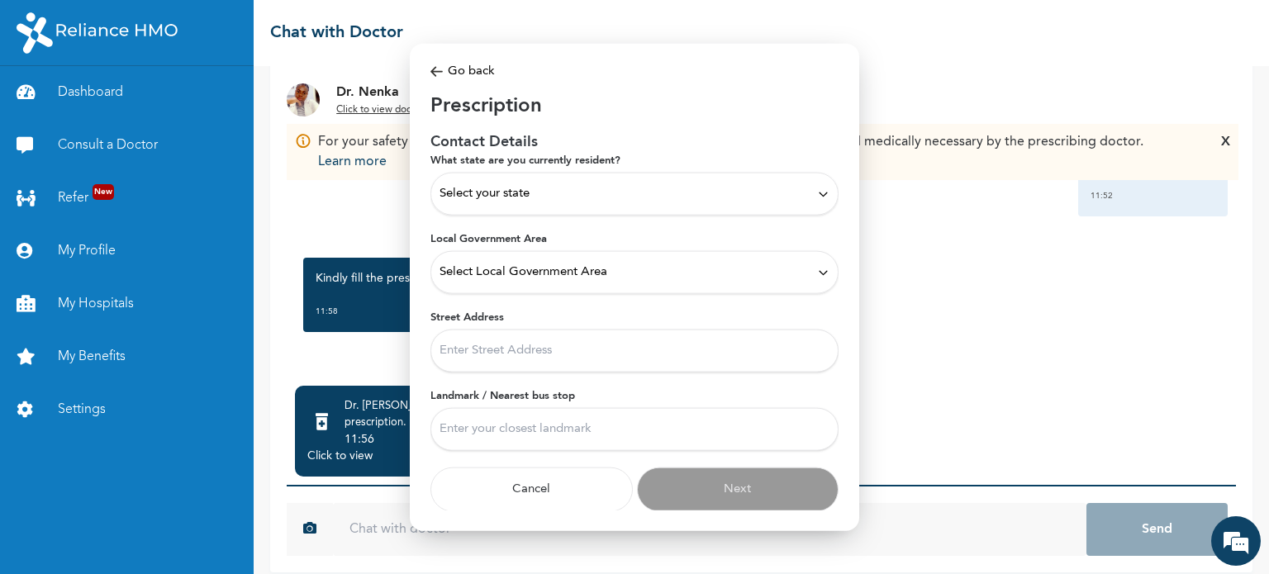
click at [667, 181] on div "Select your state" at bounding box center [634, 194] width 408 height 43
click at [514, 244] on p "[GEOGRAPHIC_DATA]" at bounding box center [634, 244] width 390 height 20
click at [527, 265] on span "Select Local Government Area" at bounding box center [523, 272] width 168 height 18
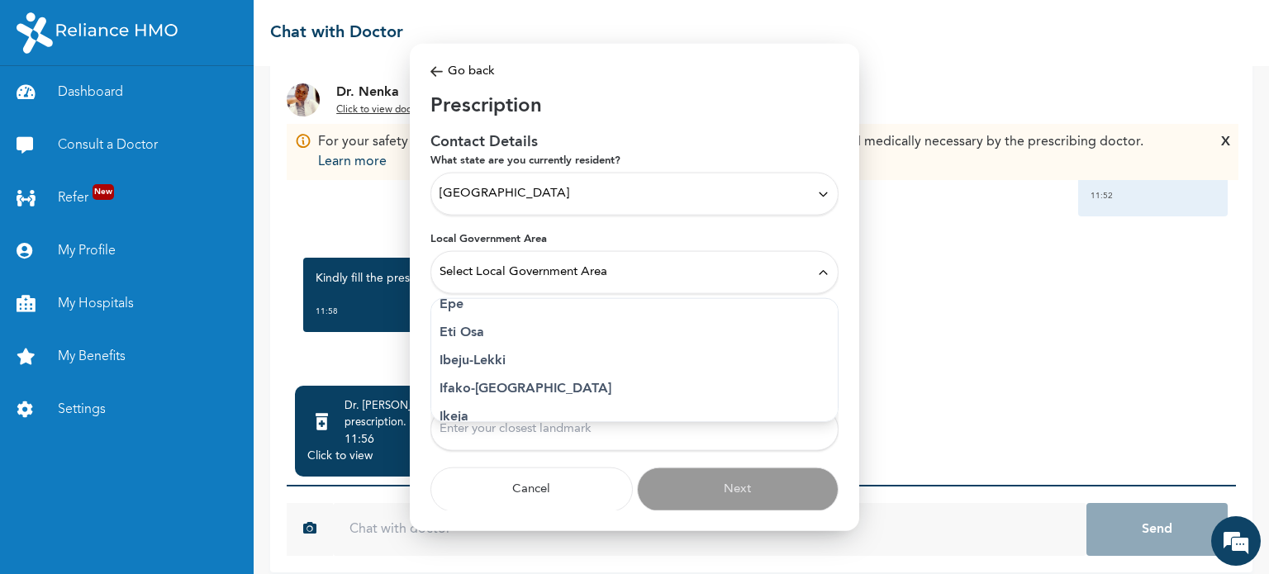
click at [473, 332] on p "Eti Osa" at bounding box center [634, 333] width 390 height 20
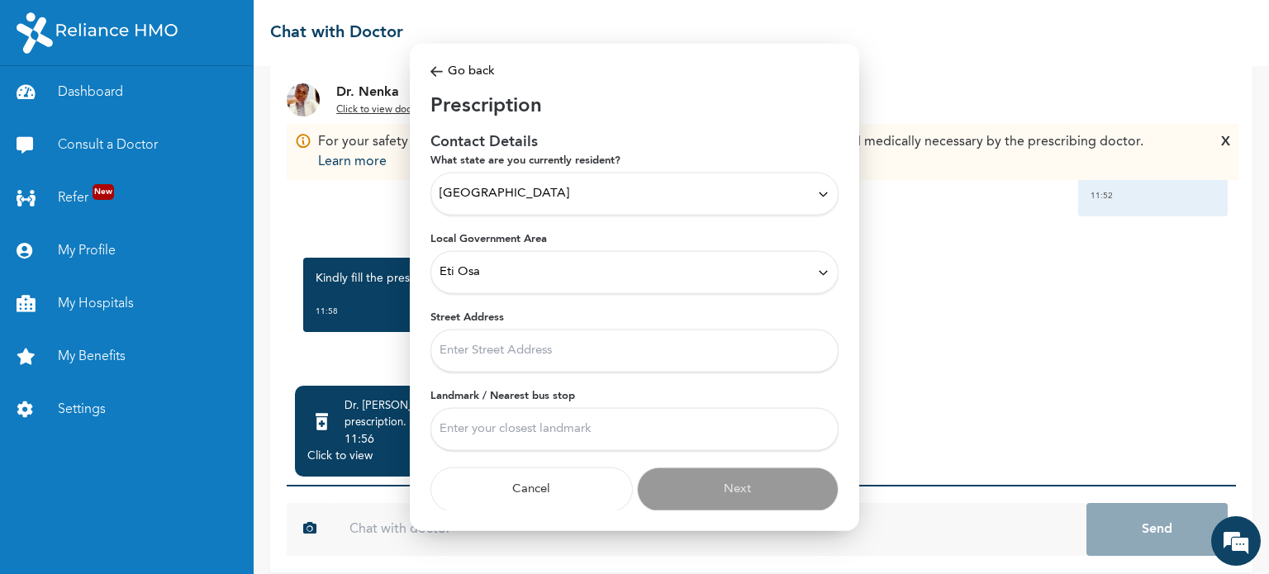
click at [504, 359] on input "Street Address" at bounding box center [634, 351] width 408 height 43
type input "2 ayigoro ikate lekki lagos"
click at [542, 435] on input "Landmark / Nearest bus stop" at bounding box center [634, 429] width 408 height 43
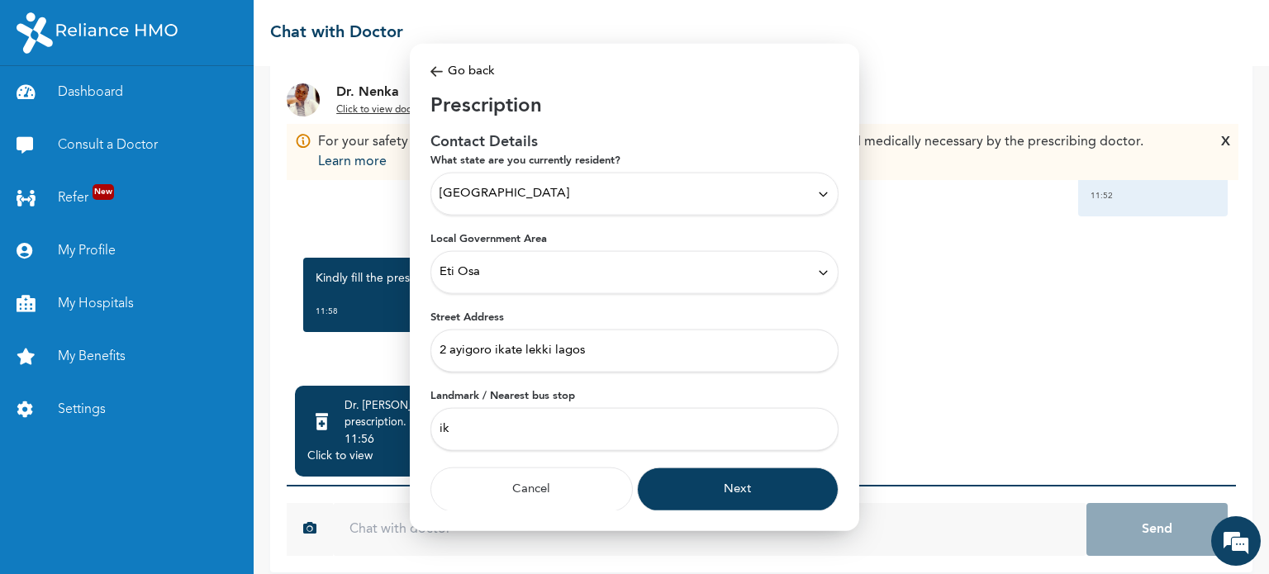
type input "i"
type input "ikate"
click at [670, 485] on button "Next" at bounding box center [738, 489] width 202 height 45
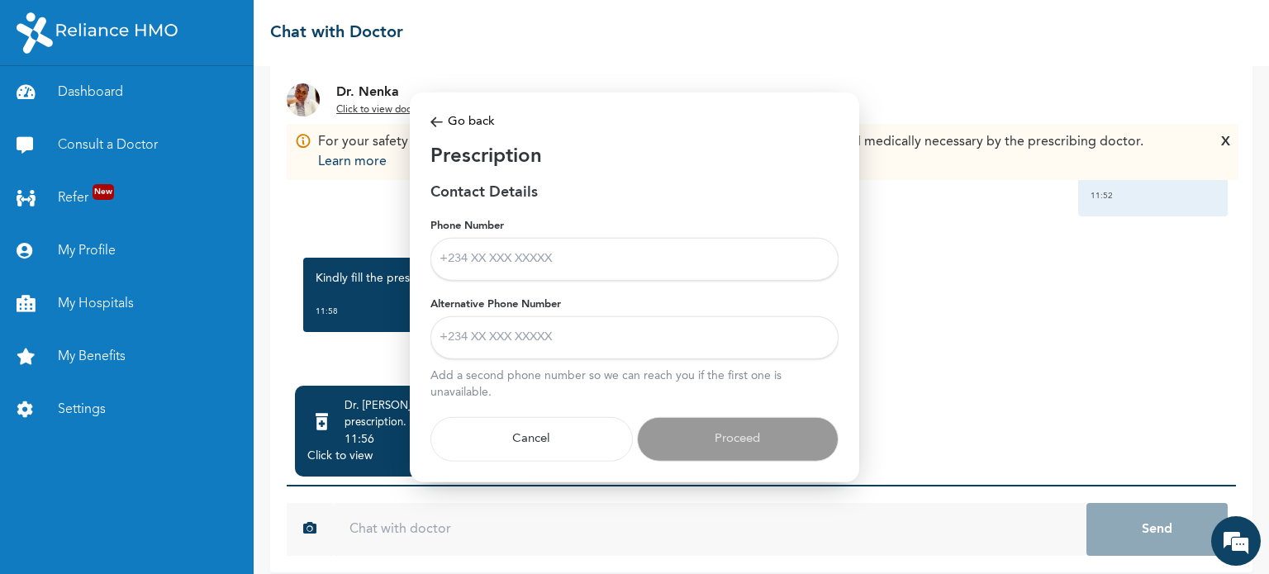
scroll to position [0, 0]
click at [583, 263] on input "Phone Number" at bounding box center [634, 259] width 408 height 43
type input "[PHONE_NUMBER]"
click at [578, 332] on input "Alternative Phone Number" at bounding box center [634, 337] width 408 height 43
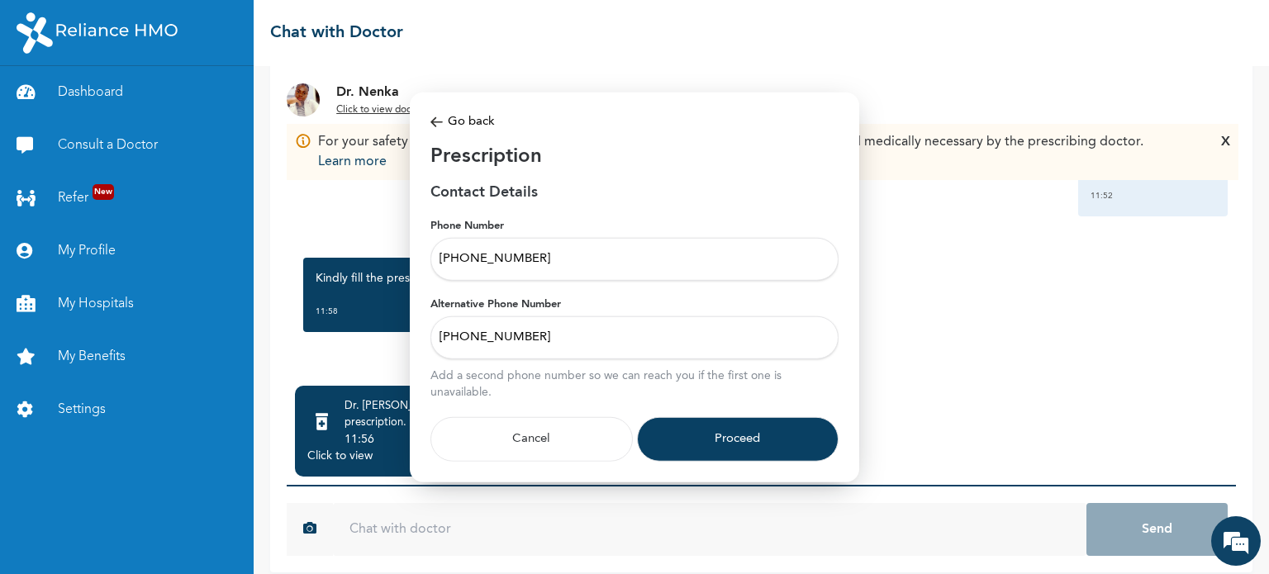
type input "[PHONE_NUMBER]"
click at [733, 434] on button "Proceed" at bounding box center [738, 439] width 202 height 45
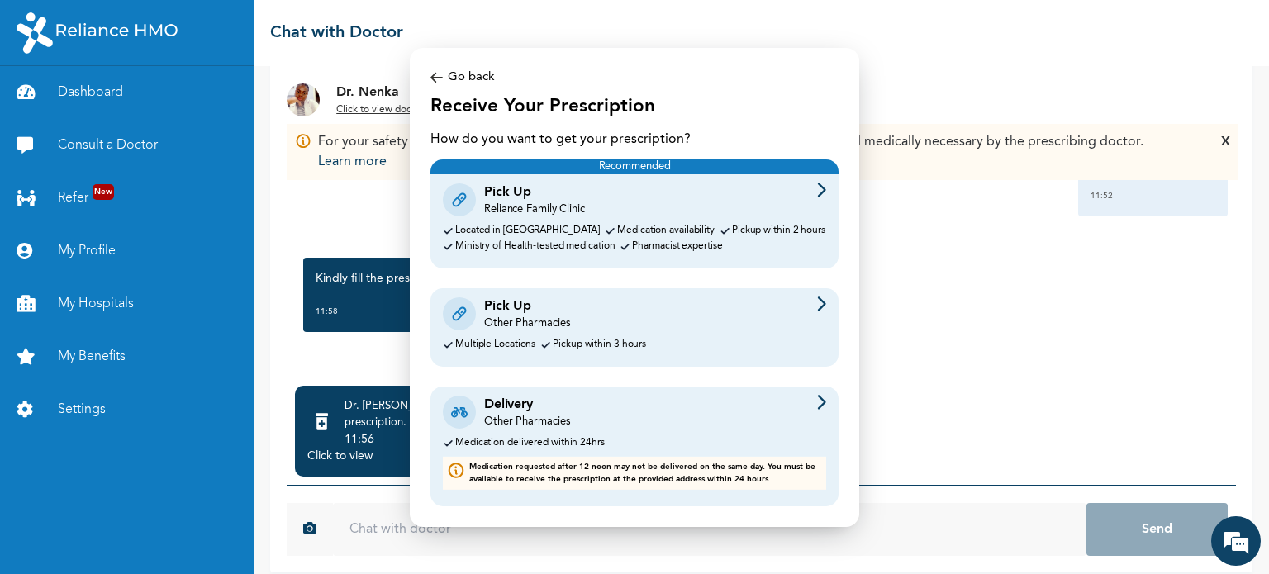
click at [784, 319] on div "Pick Up Other Pharmacies" at bounding box center [634, 314] width 383 height 35
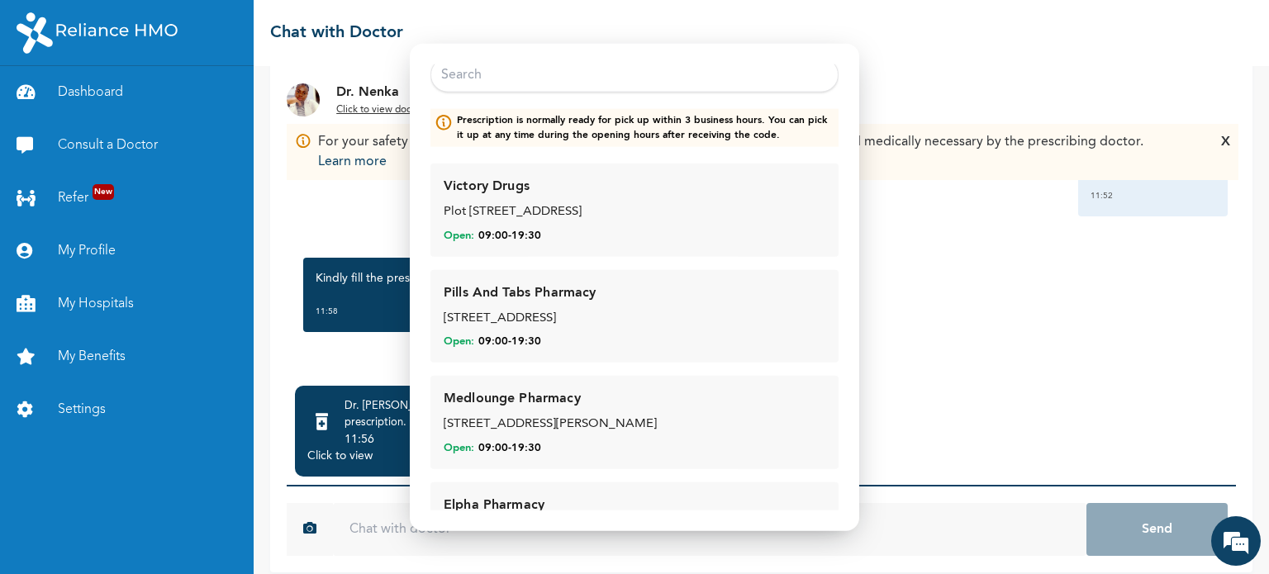
scroll to position [89, 0]
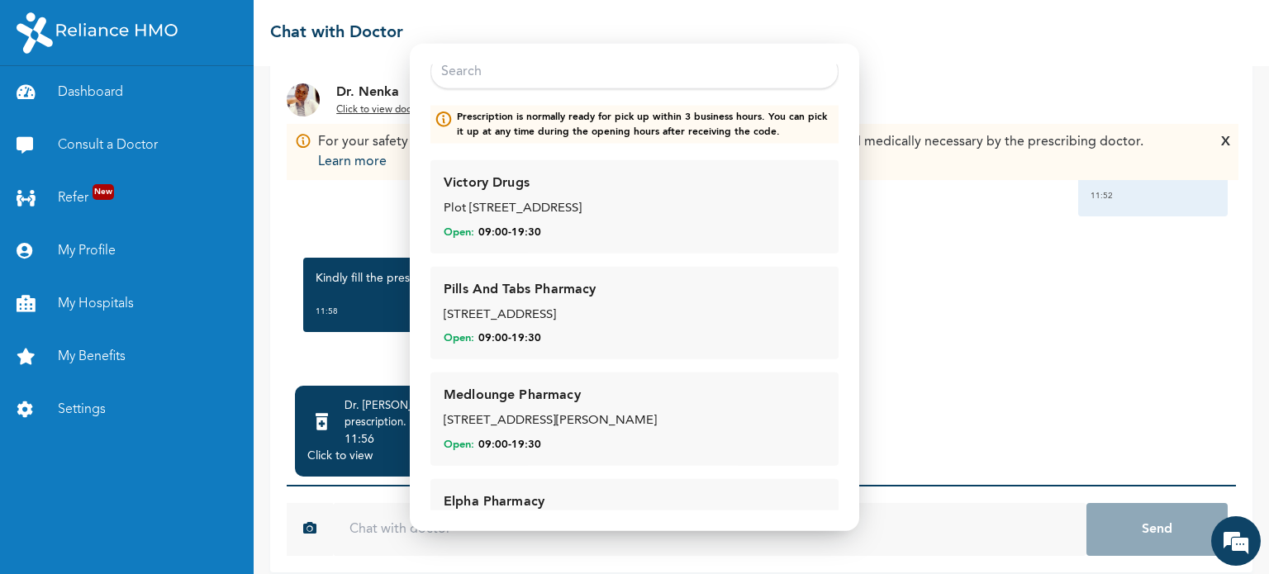
click at [555, 296] on div "Pills And Tabs Pharmacy" at bounding box center [520, 289] width 152 height 20
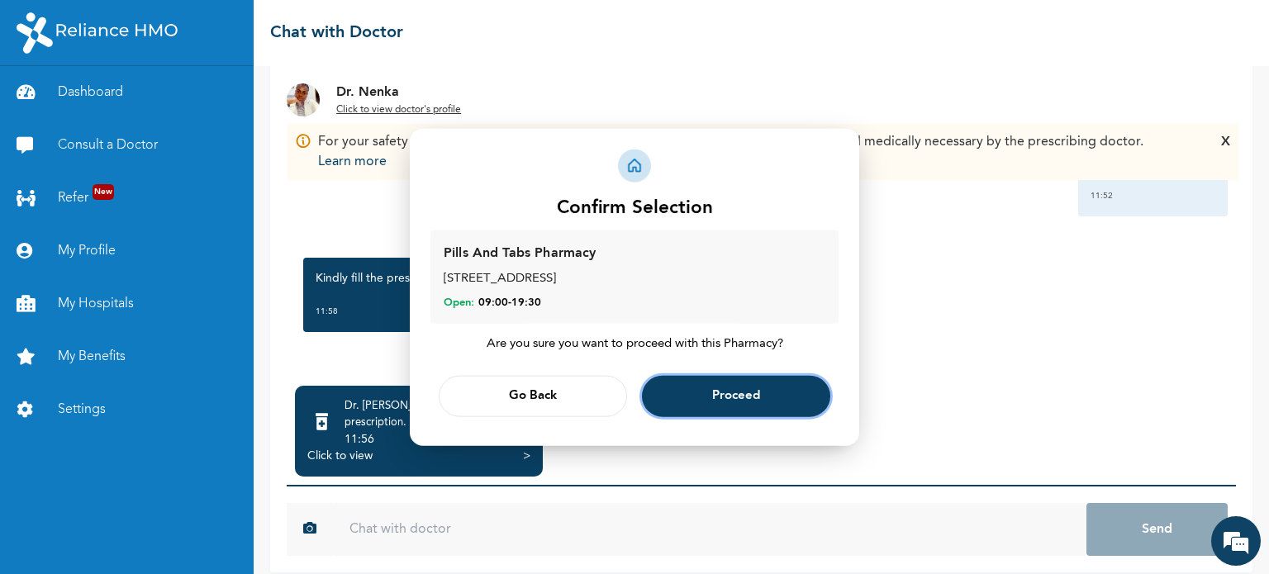
click at [710, 387] on button "Proceed" at bounding box center [736, 396] width 188 height 41
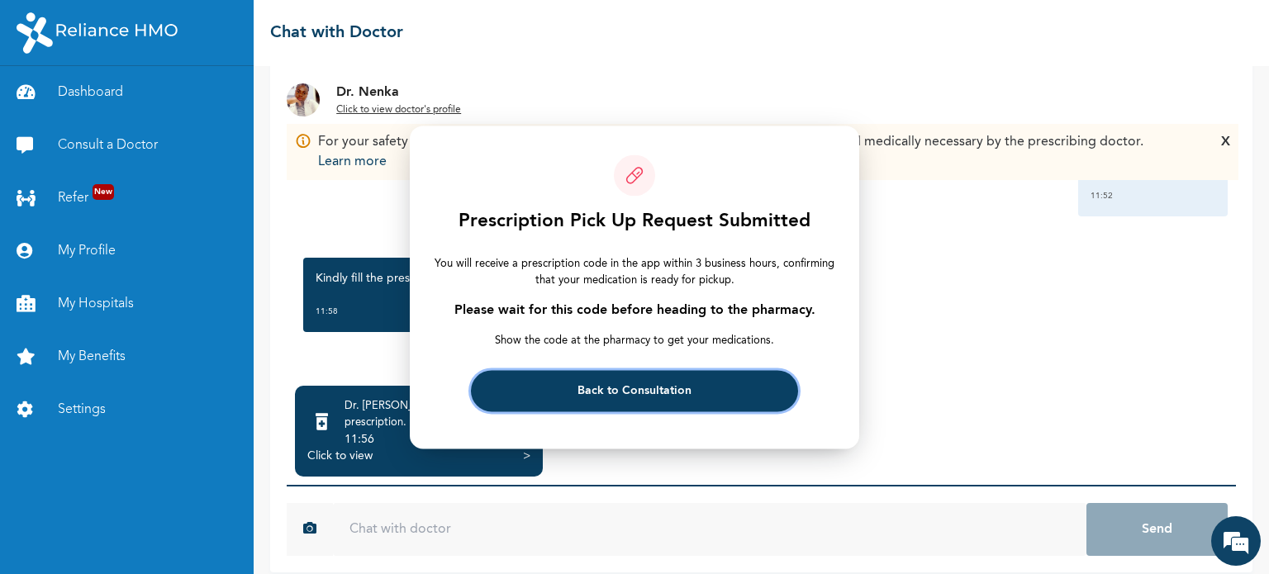
click at [633, 386] on span "Back to Consultation" at bounding box center [634, 391] width 114 height 11
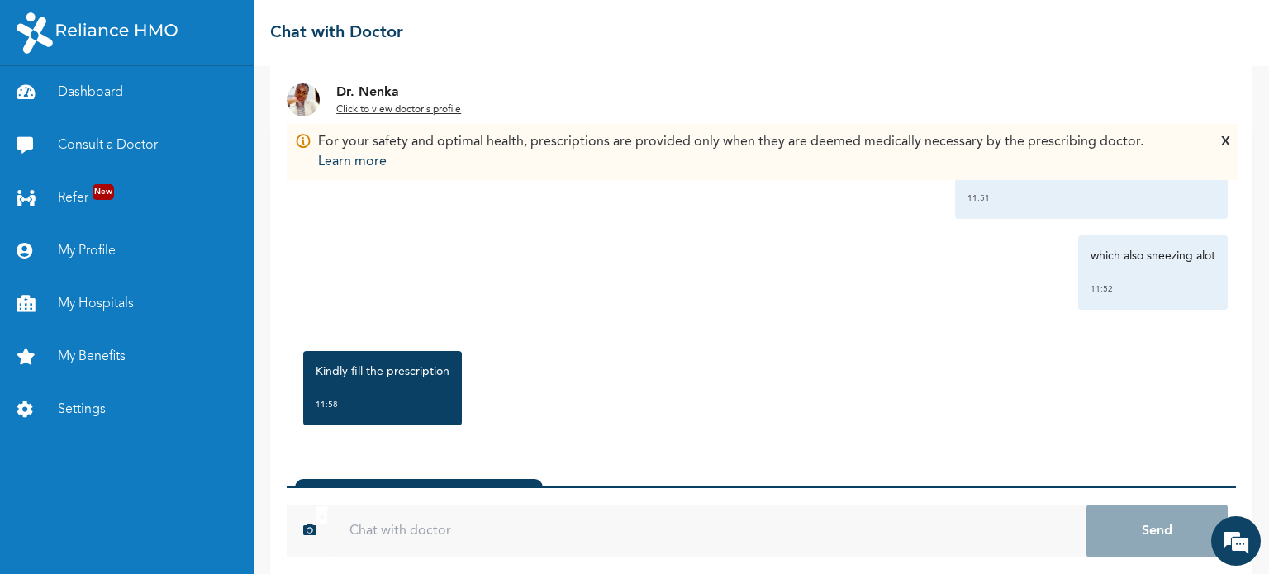
scroll to position [133, 0]
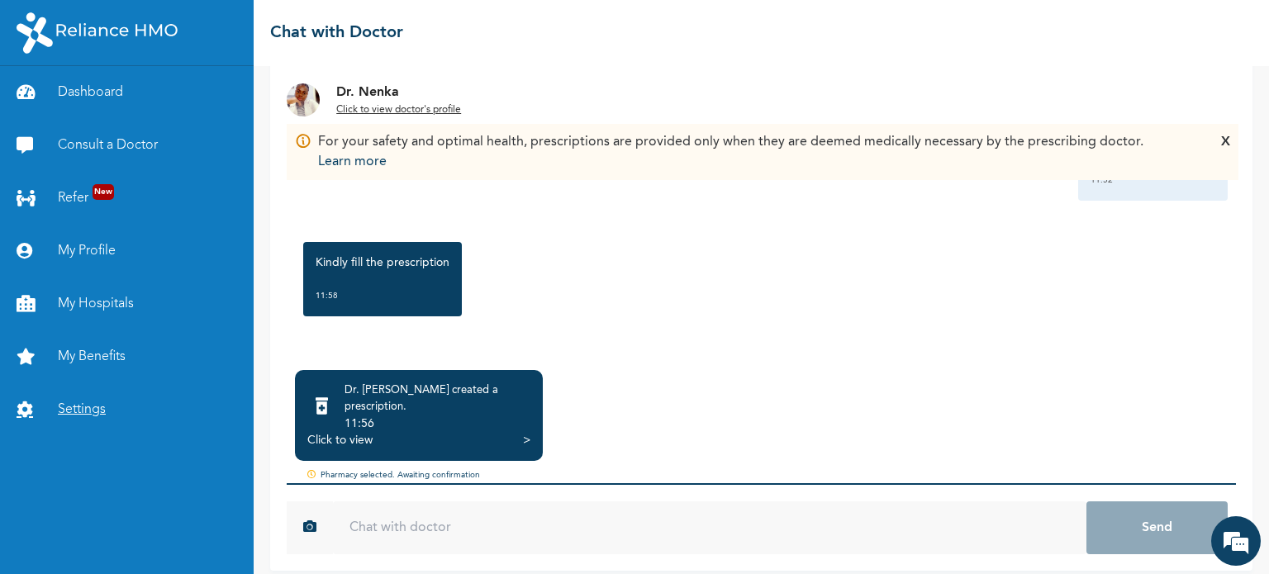
click at [106, 409] on link "Settings" at bounding box center [127, 409] width 254 height 53
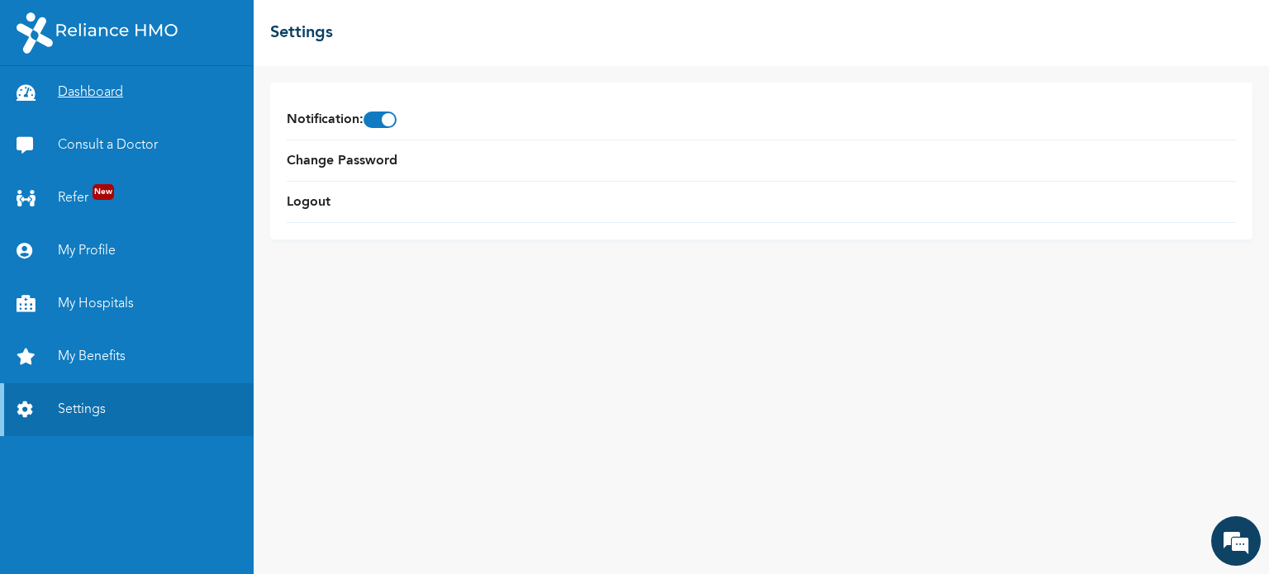
click at [162, 102] on link "Dashboard" at bounding box center [127, 92] width 254 height 53
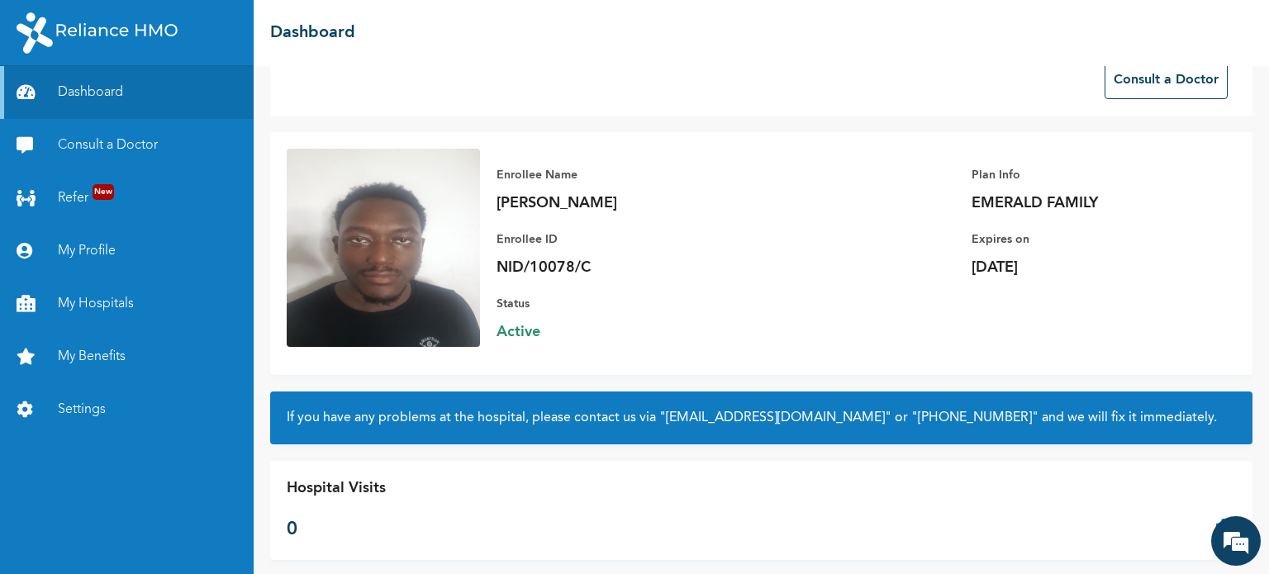
scroll to position [56, 0]
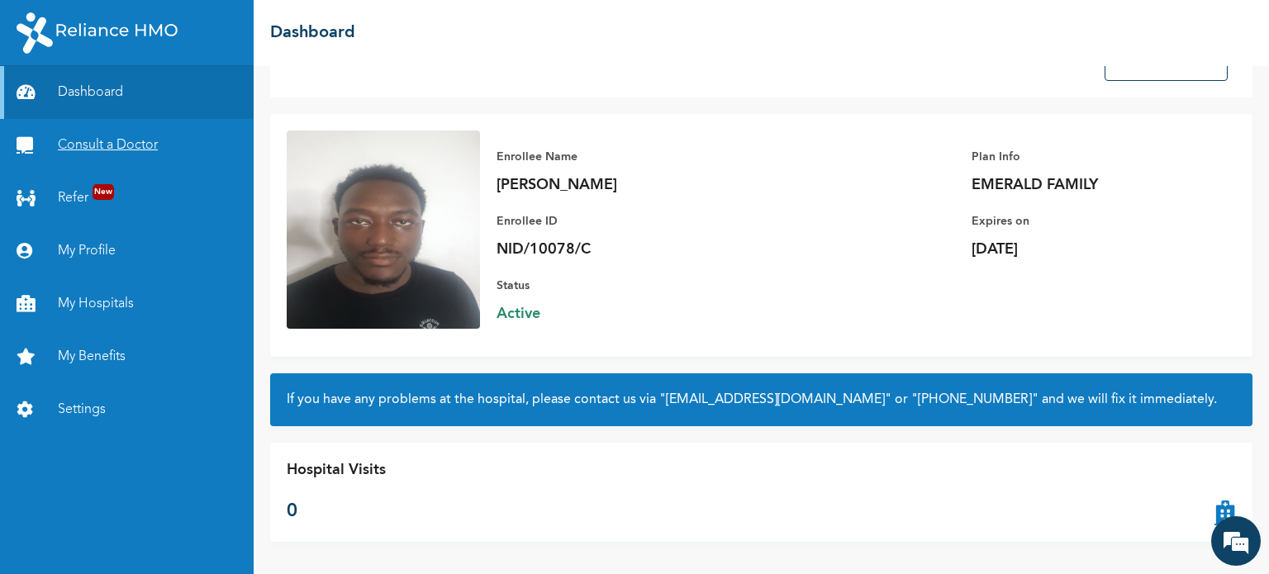
click at [176, 145] on link "Consult a Doctor" at bounding box center [127, 145] width 254 height 53
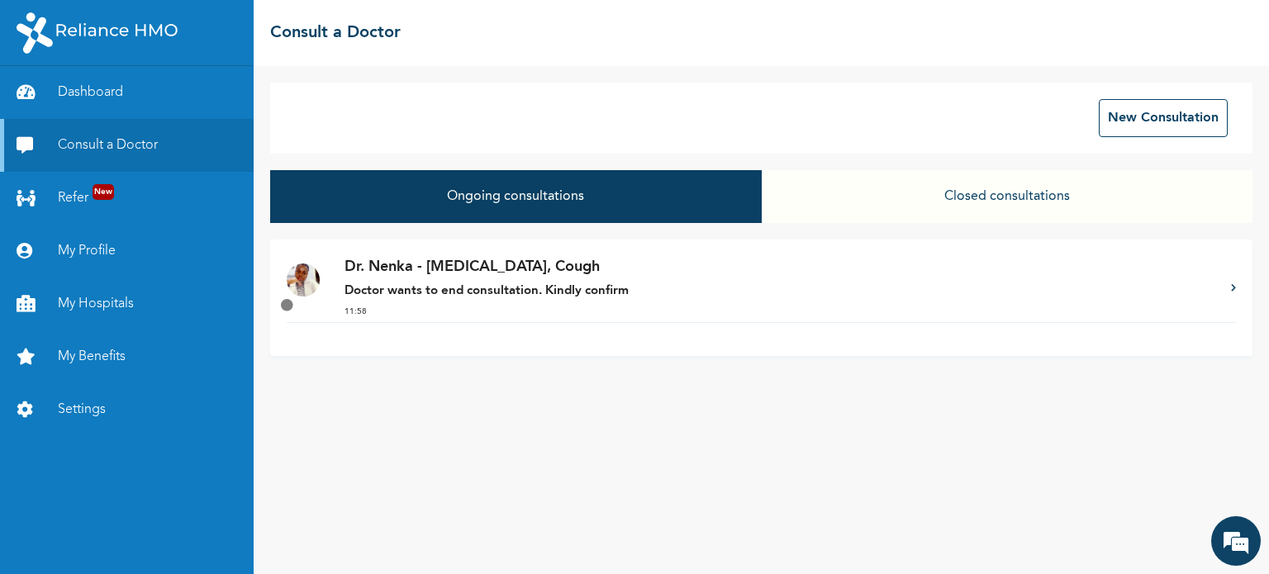
click at [680, 284] on p "Doctor wants to end consultation. Kindly confirm" at bounding box center [779, 291] width 870 height 19
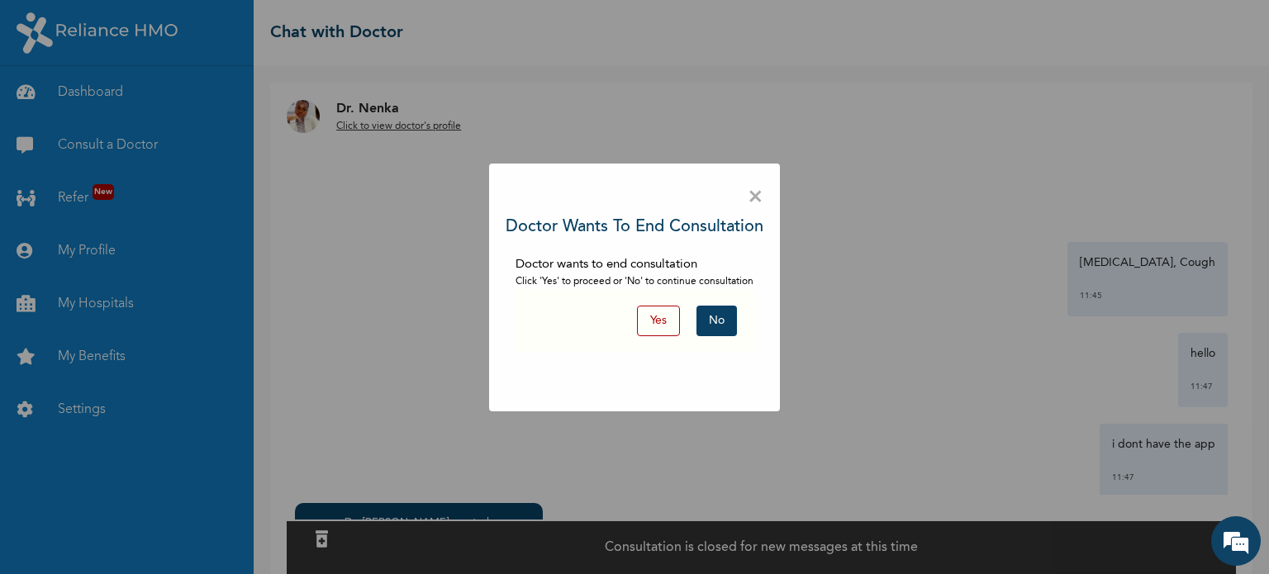
click at [675, 323] on button "Yes" at bounding box center [658, 321] width 43 height 31
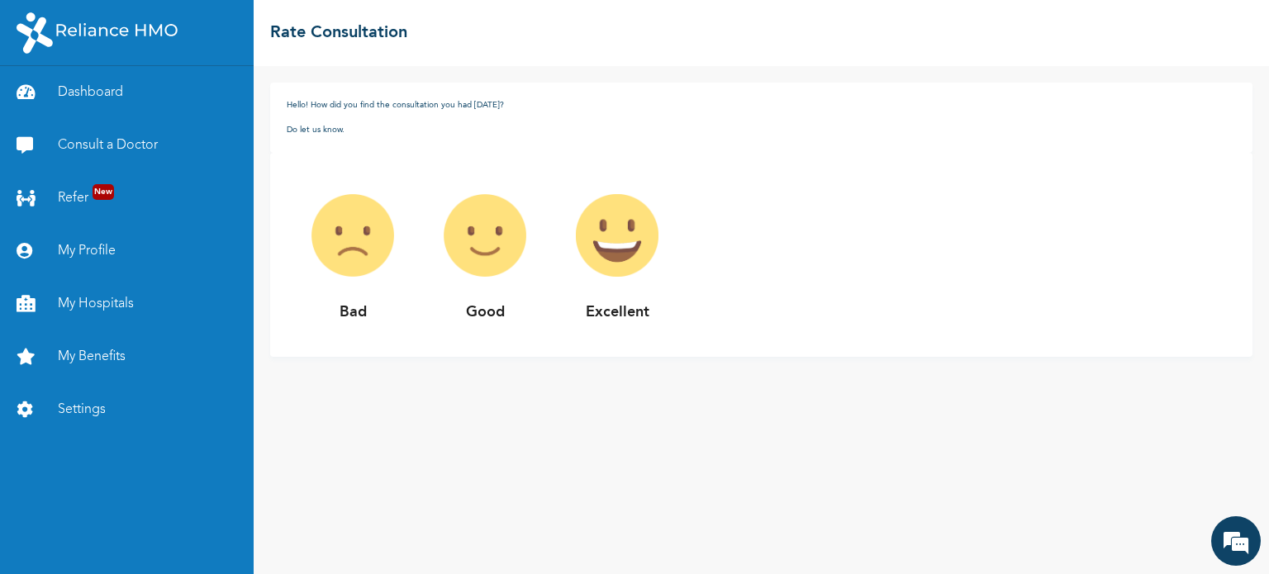
click at [463, 216] on img at bounding box center [485, 235] width 132 height 132
click at [486, 244] on img at bounding box center [485, 235] width 132 height 132
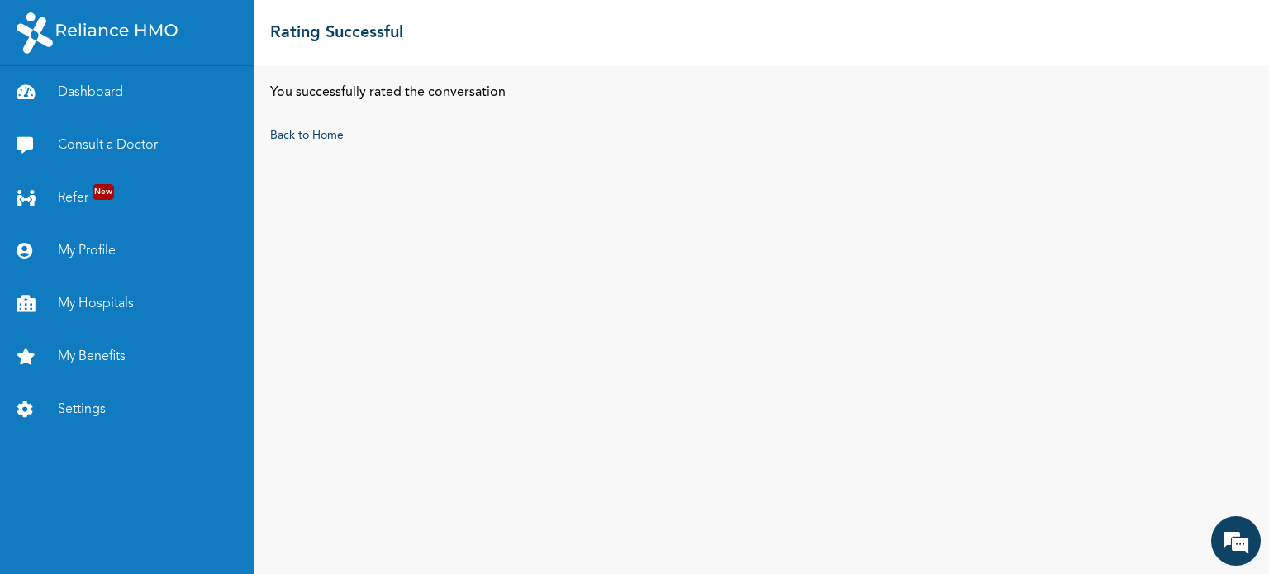
click at [311, 136] on link "Back to Home" at bounding box center [307, 136] width 74 height 12
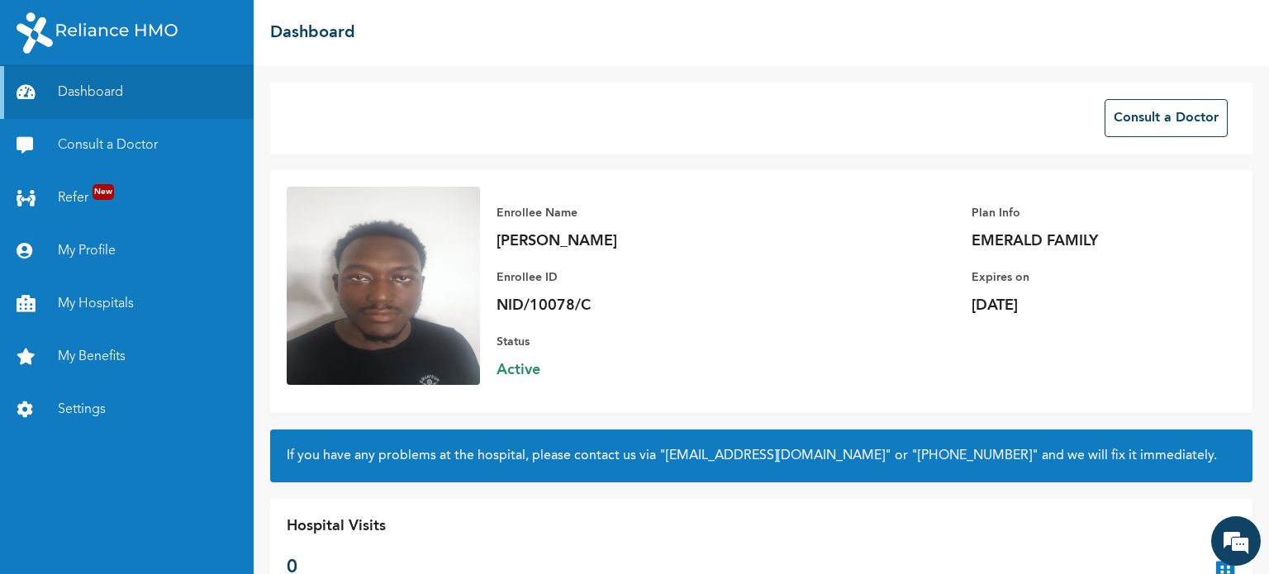
scroll to position [56, 0]
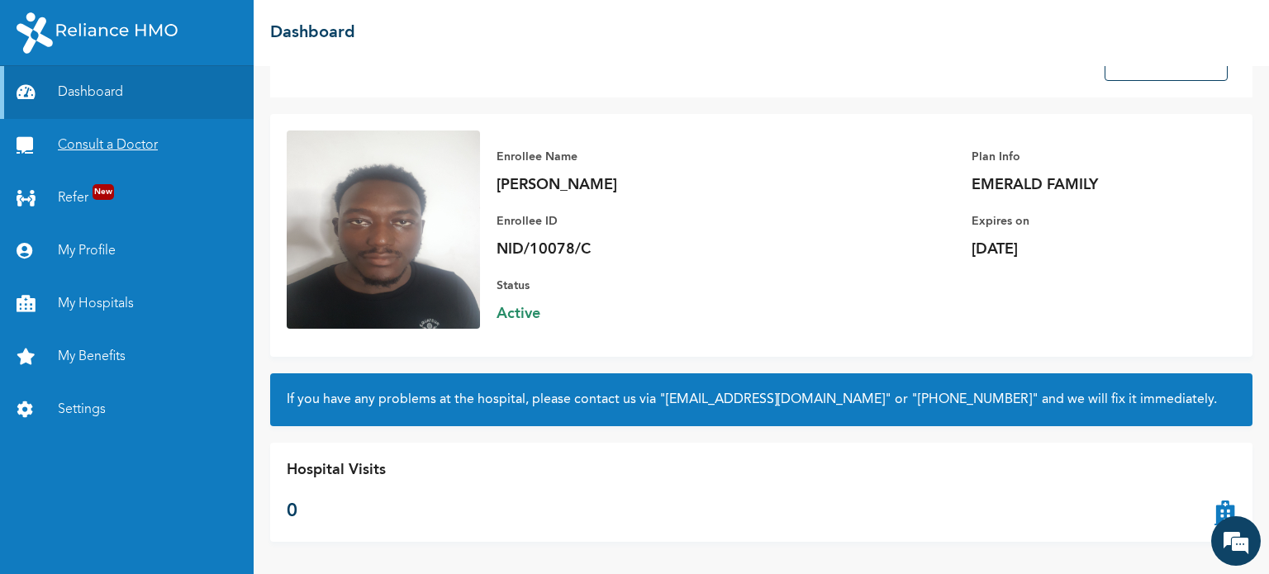
click at [154, 158] on link "Consult a Doctor" at bounding box center [127, 145] width 254 height 53
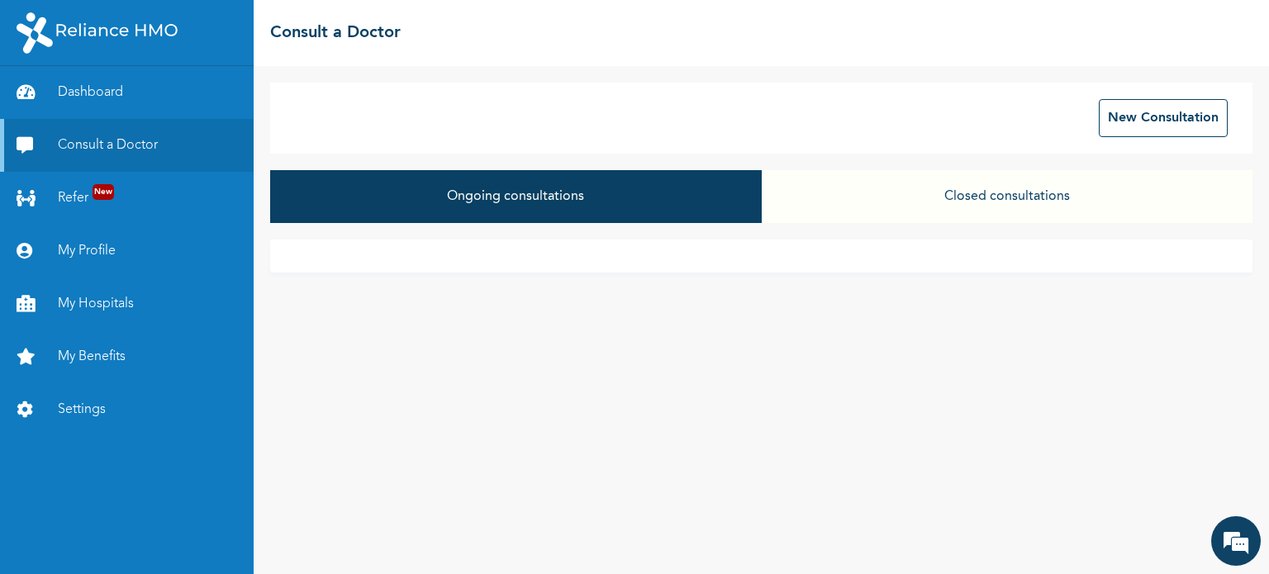
click at [937, 209] on button "Closed consultations" at bounding box center [1006, 196] width 491 height 53
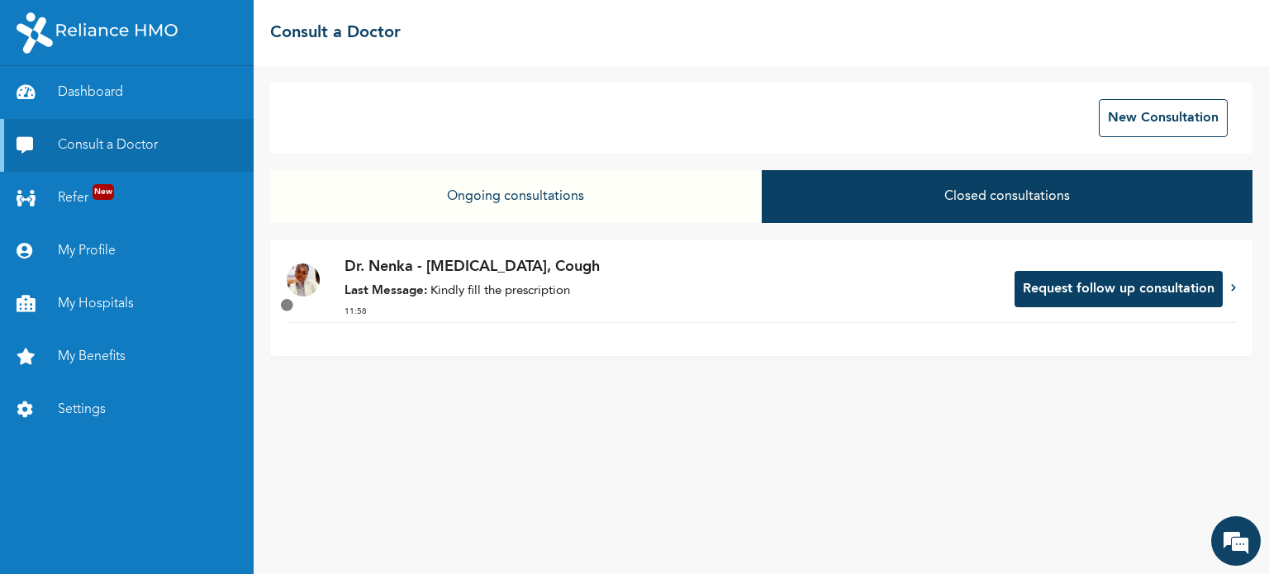
click at [1232, 286] on icon at bounding box center [1233, 287] width 5 height 8
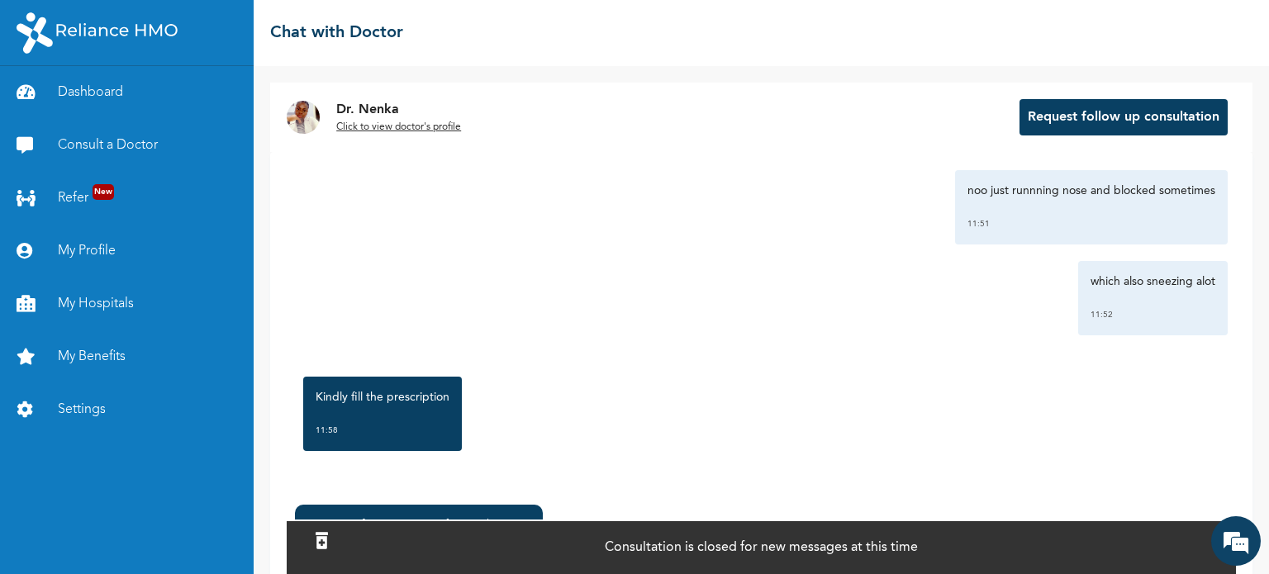
scroll to position [102, 0]
